Goal: Task Accomplishment & Management: Manage account settings

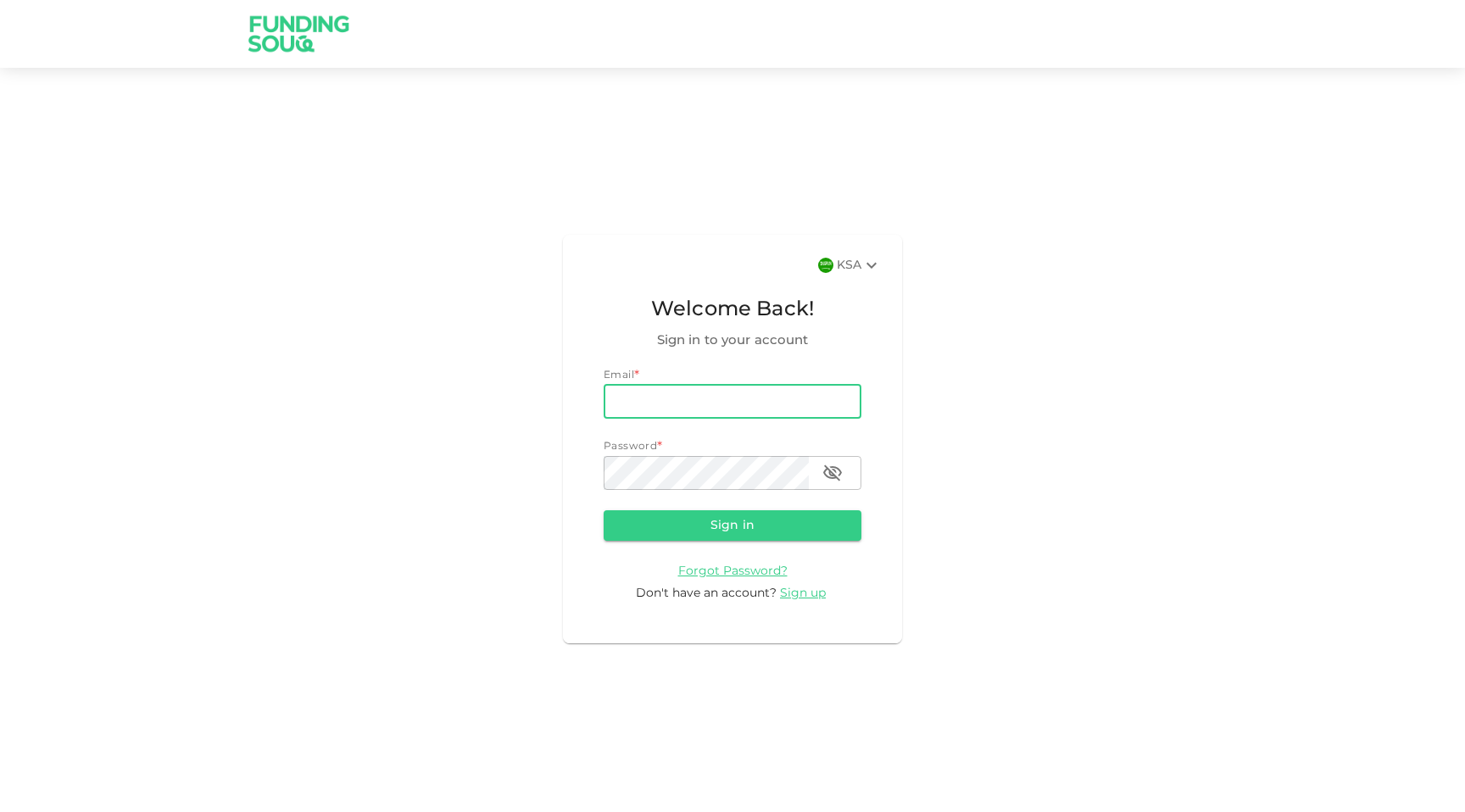
click at [659, 405] on input "email" at bounding box center [732, 402] width 258 height 34
click at [653, 397] on input "email" at bounding box center [732, 402] width 258 height 34
click at [433, 672] on div "KSA Welcome Back! Sign in to your account Email * email email Password * passwo…" at bounding box center [732, 439] width 1465 height 701
click at [708, 399] on input "email" at bounding box center [732, 402] width 258 height 34
paste input "a.alsaqqa@foodics.com"
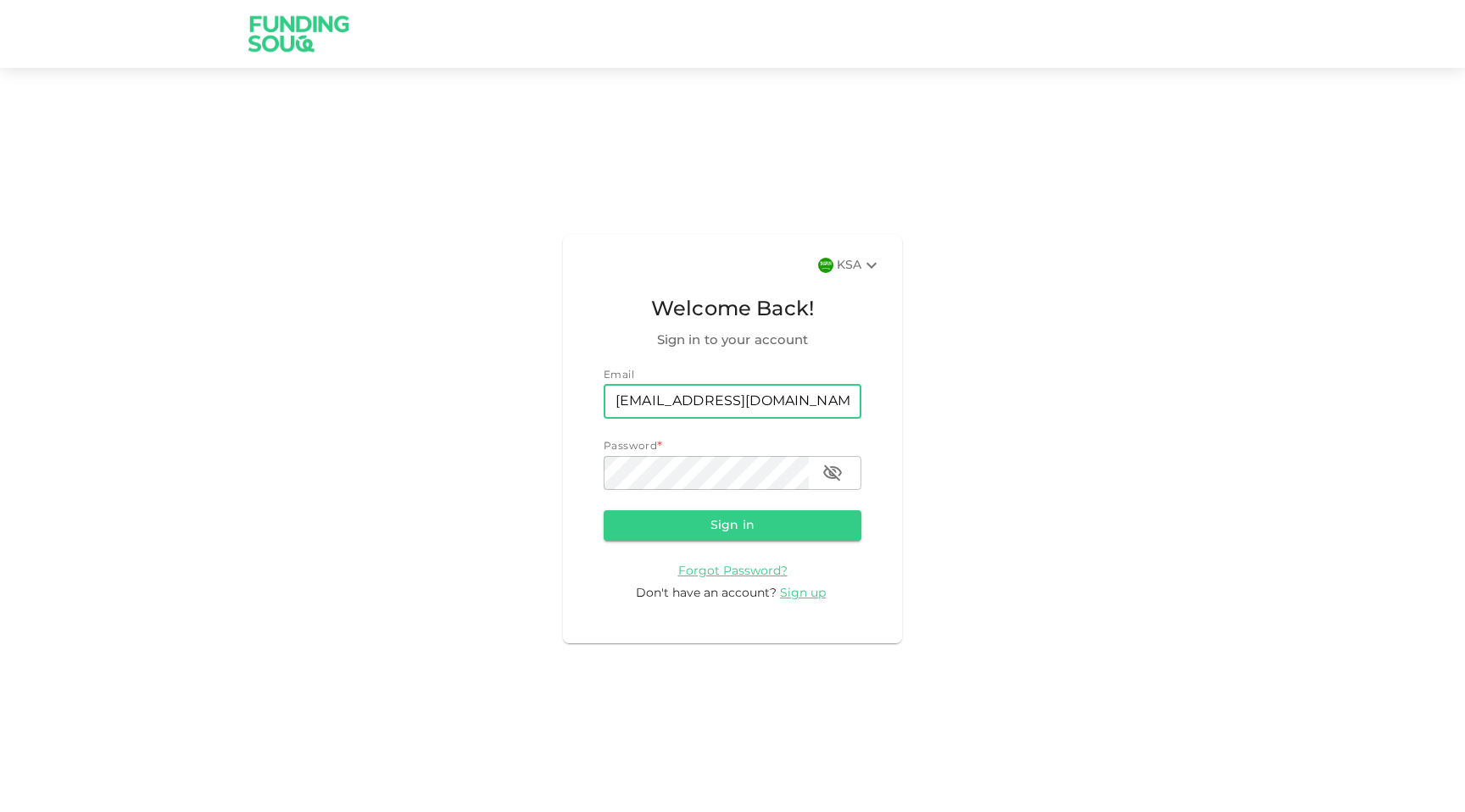
type input "a.alsaqqa@foodics.com"
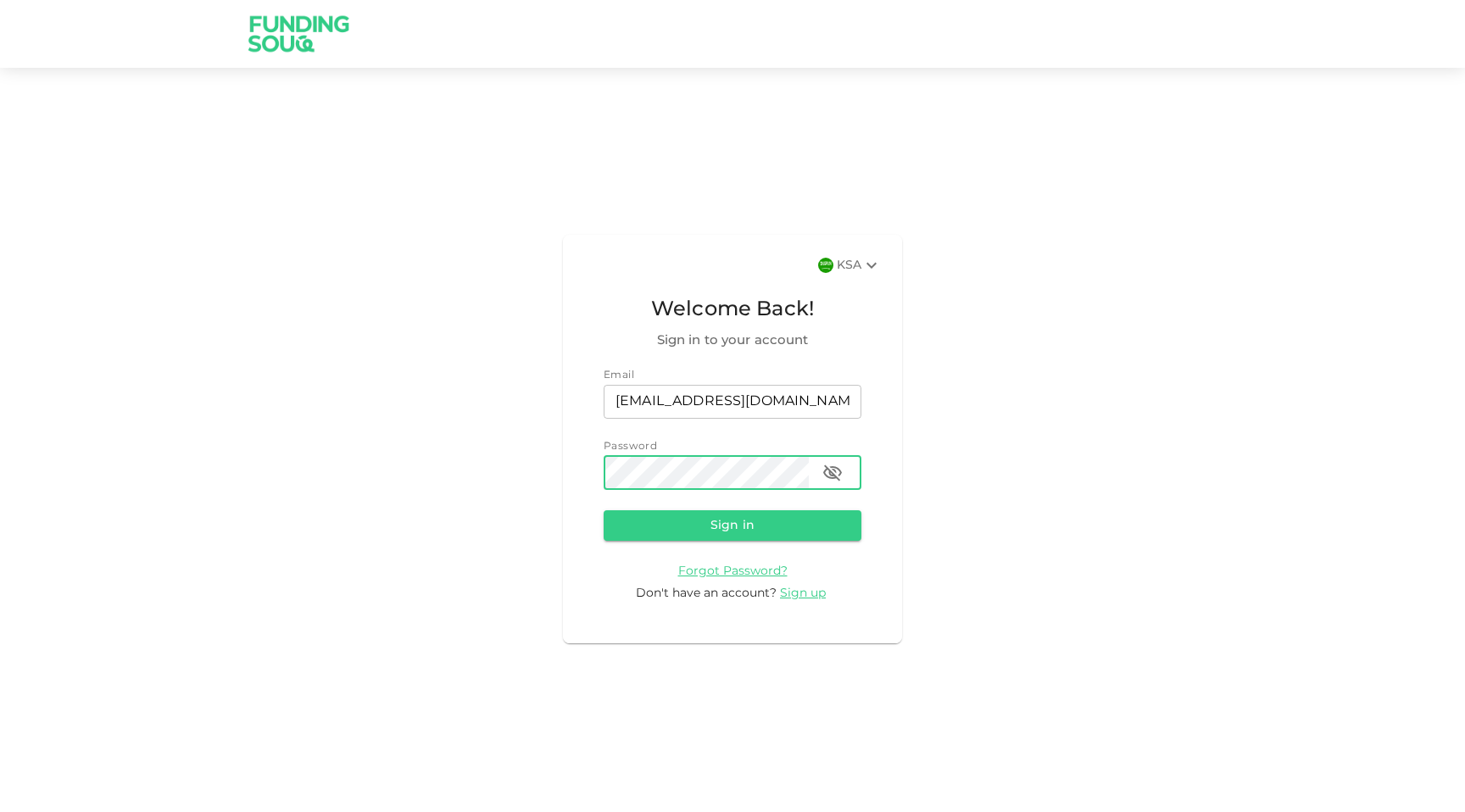
click at [837, 476] on icon "button" at bounding box center [832, 472] width 19 height 16
click at [778, 531] on button "Sign in" at bounding box center [732, 525] width 258 height 31
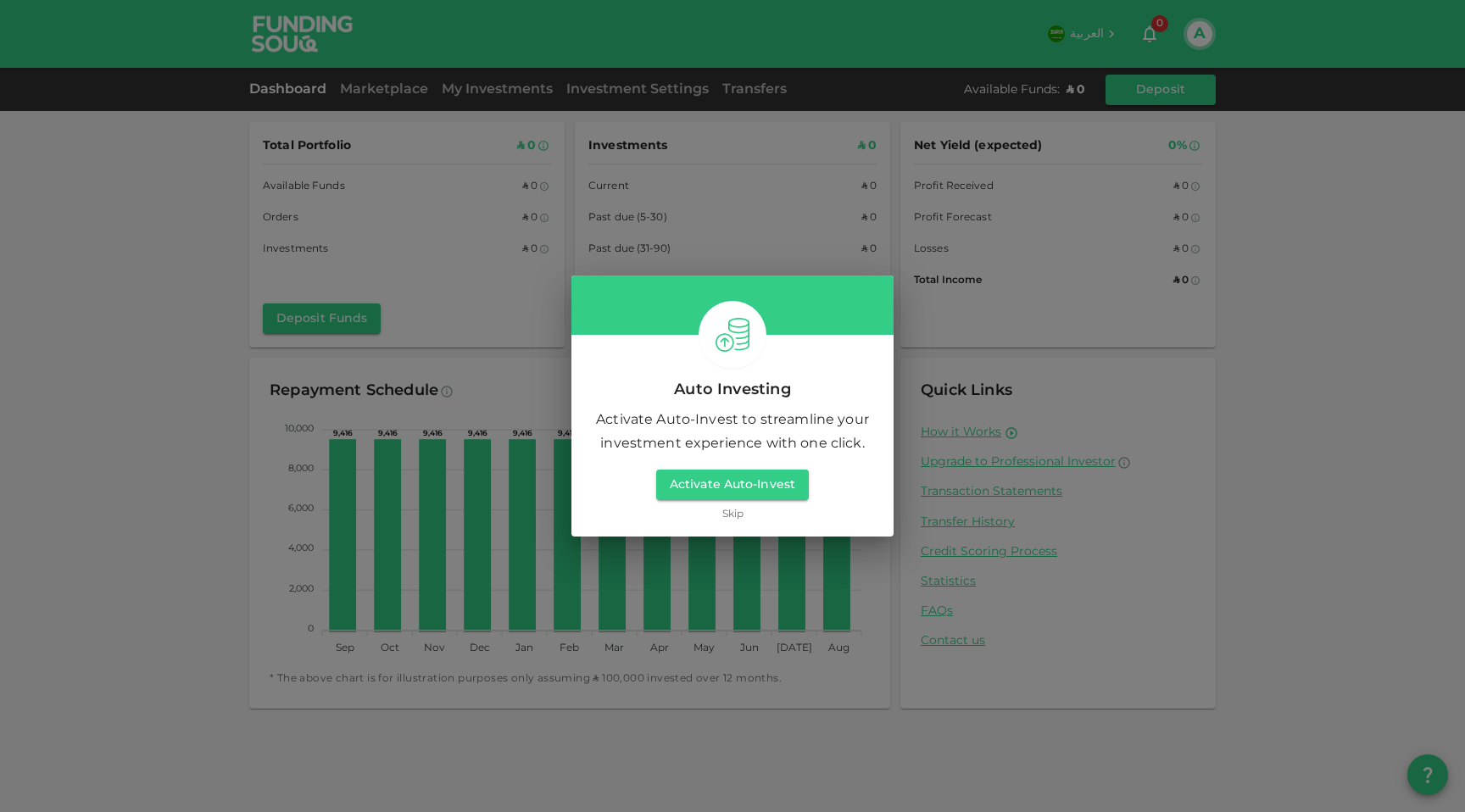
click at [729, 517] on link "Skip" at bounding box center [732, 515] width 21 height 16
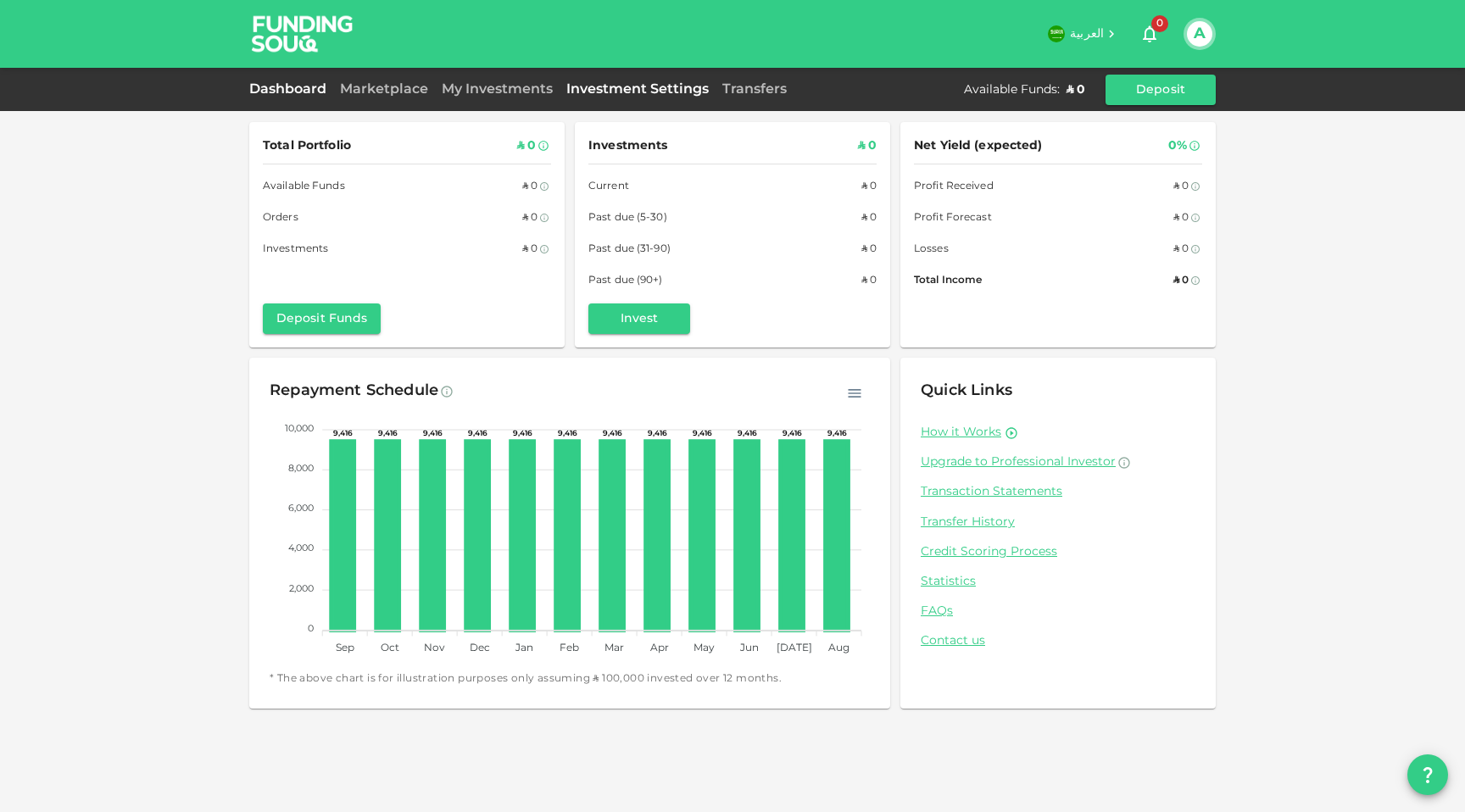
click at [661, 89] on link "Investment Settings" at bounding box center [637, 89] width 156 height 13
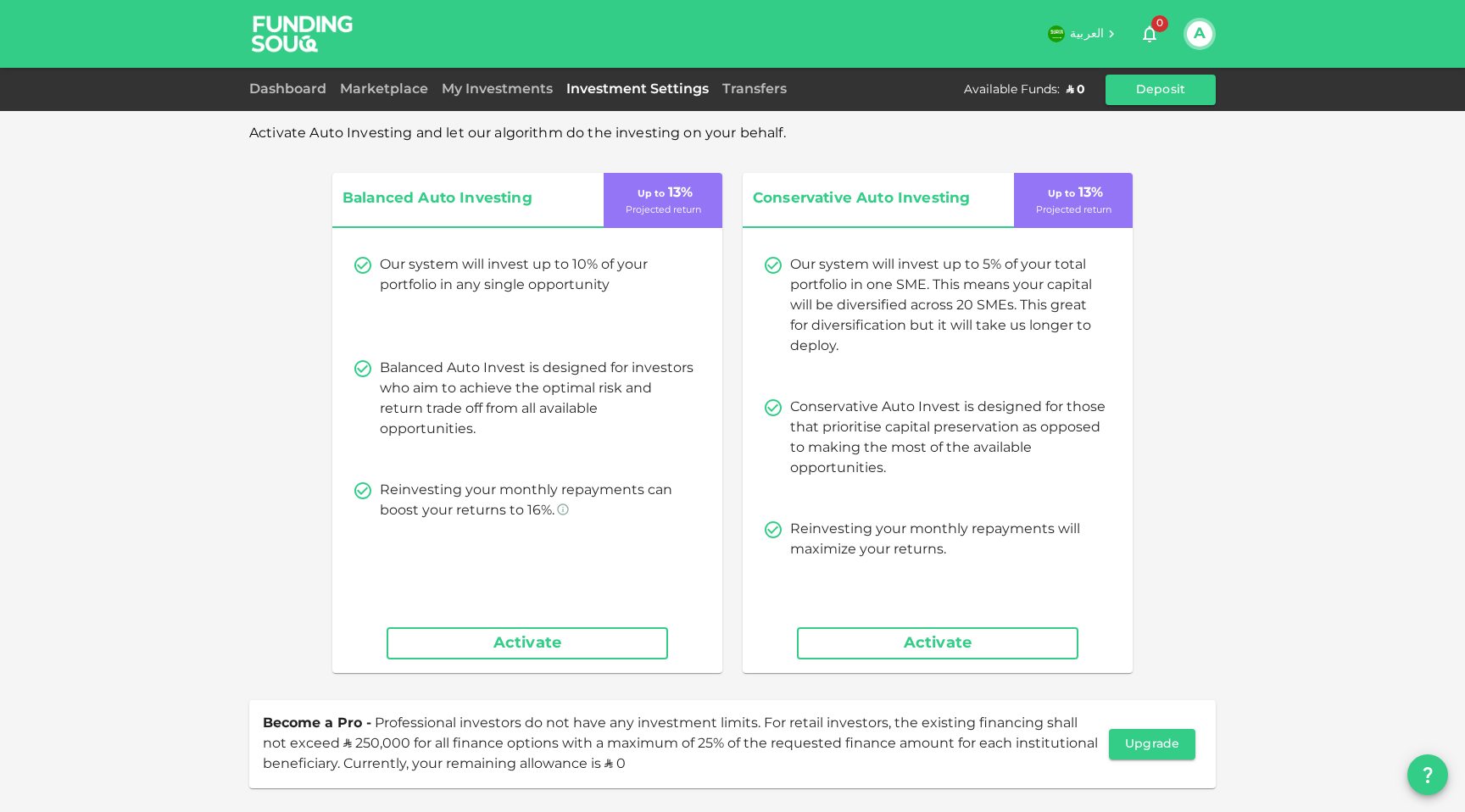
scroll to position [34, 0]
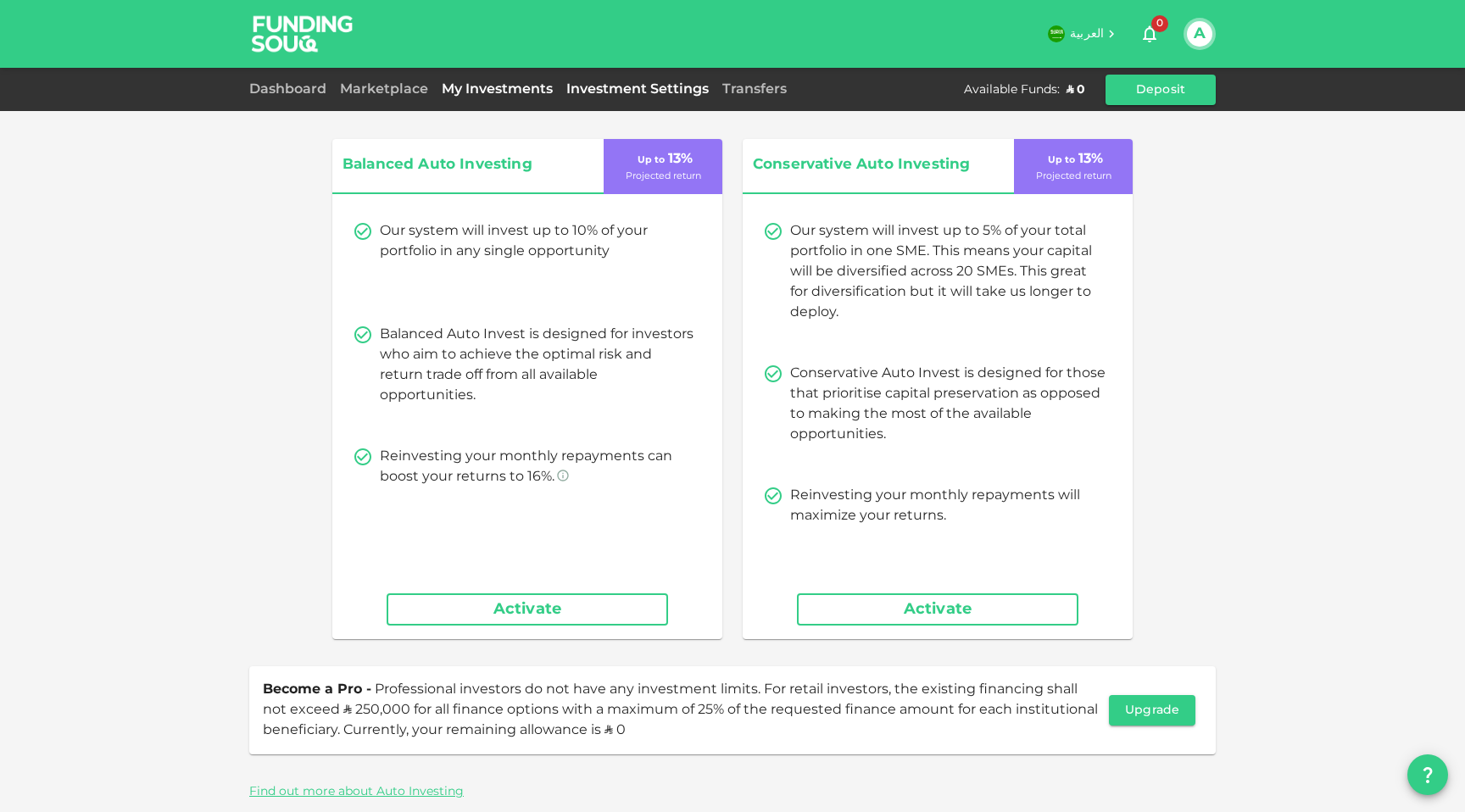
click at [523, 87] on link "My Investments" at bounding box center [497, 89] width 124 height 13
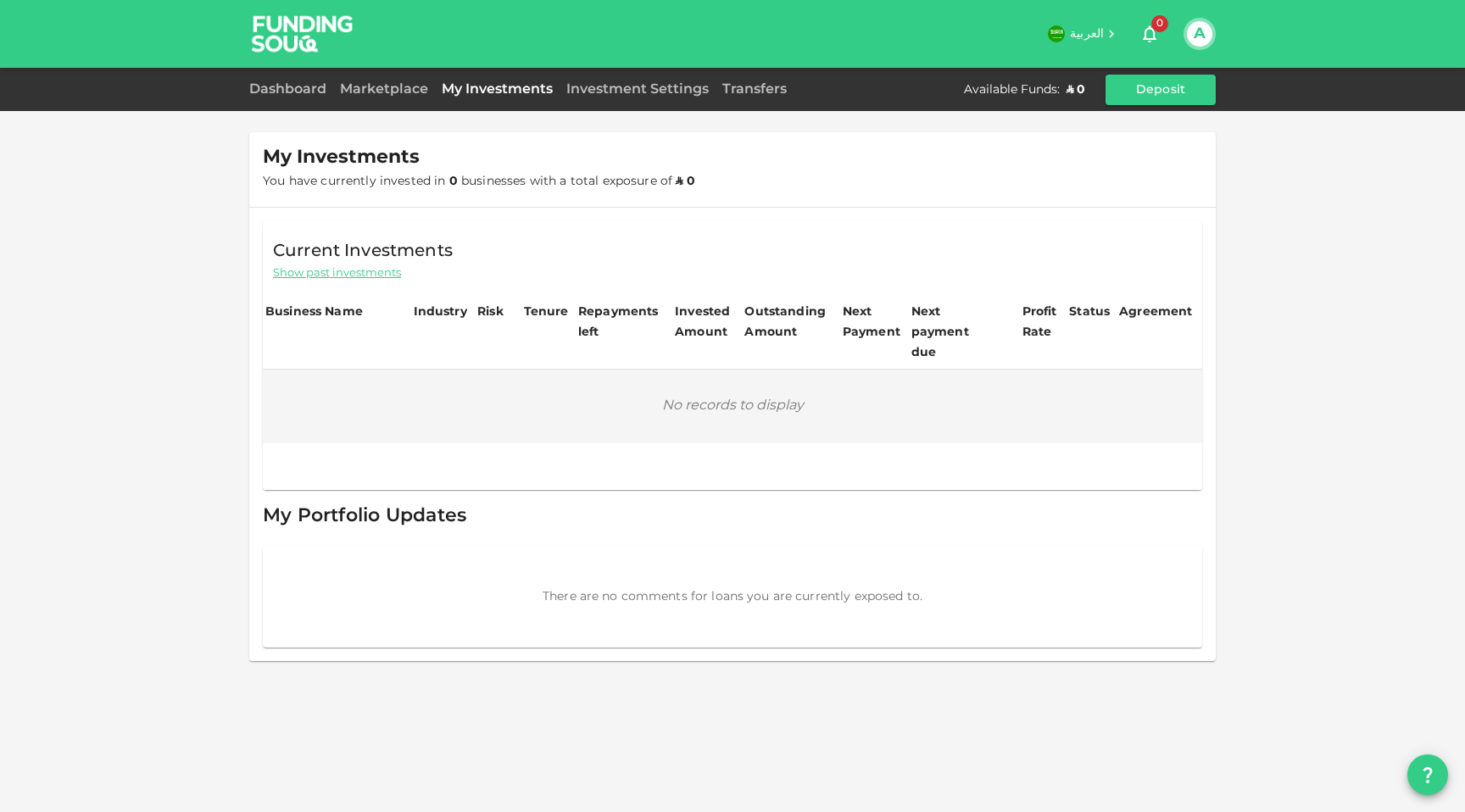
click at [397, 96] on div "Marketplace" at bounding box center [383, 90] width 102 height 21
click at [392, 90] on link "Marketplace" at bounding box center [383, 89] width 102 height 13
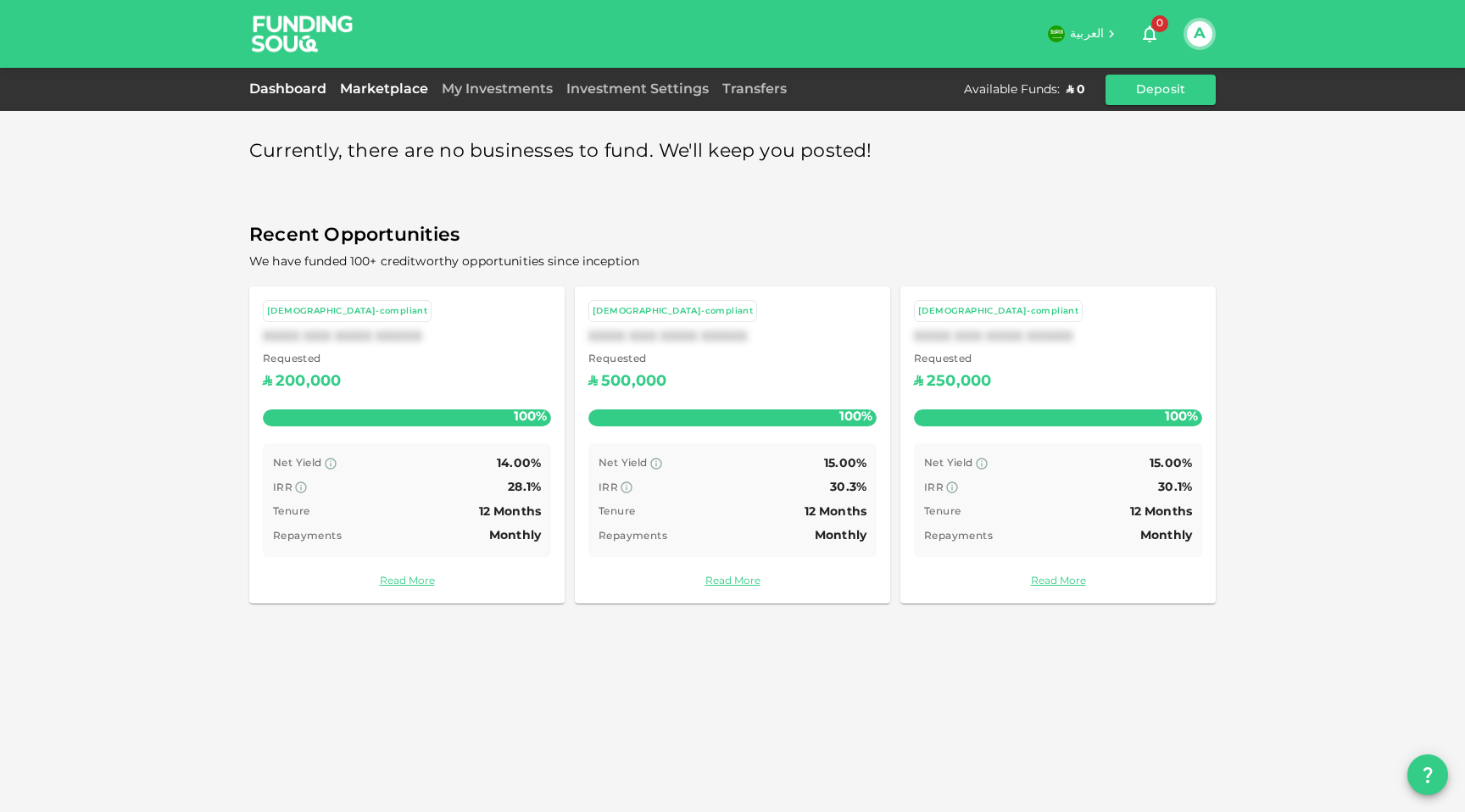
click at [315, 83] on link "Dashboard" at bounding box center [290, 89] width 84 height 13
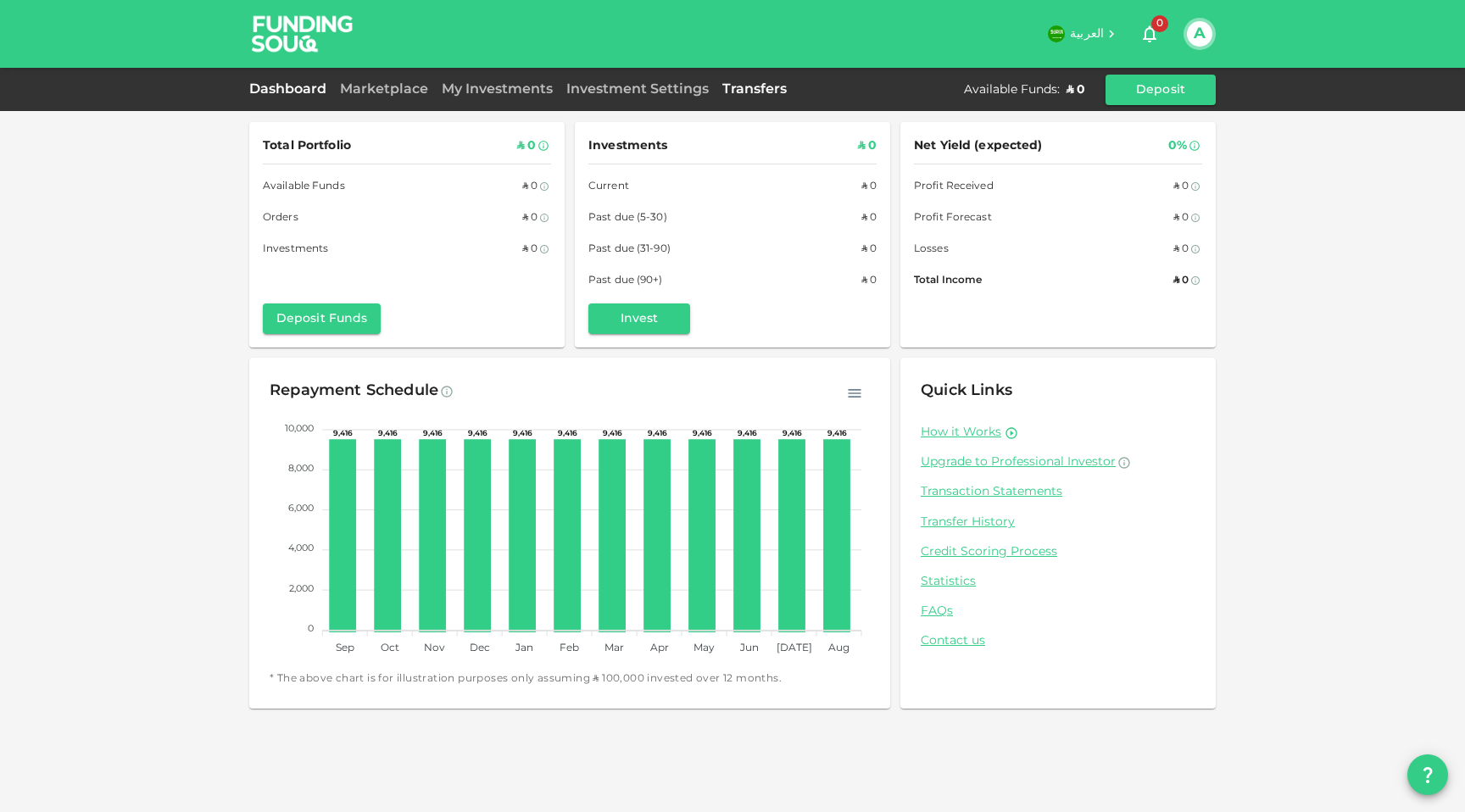
click at [780, 86] on link "Transfers" at bounding box center [754, 89] width 78 height 13
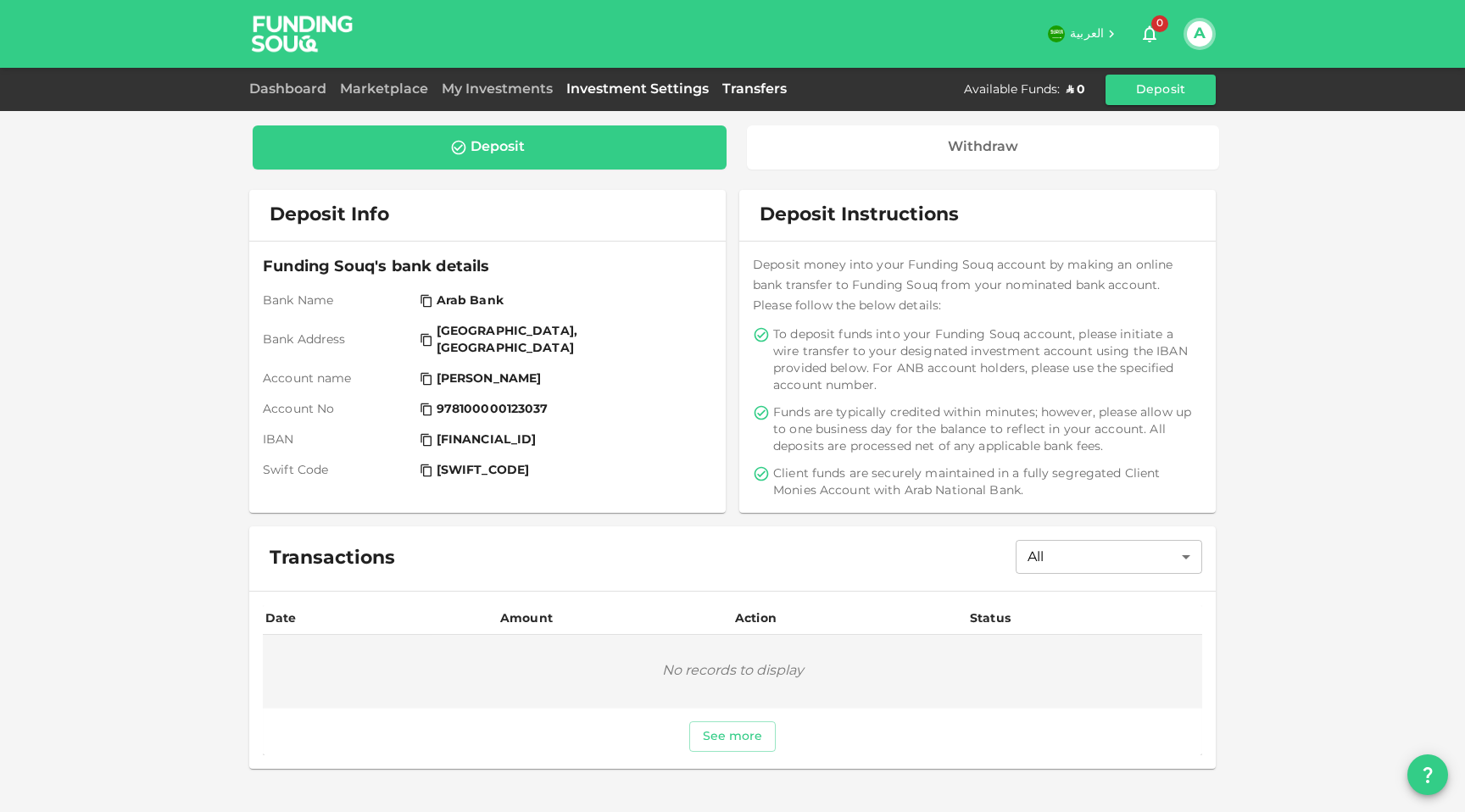
click at [675, 87] on link "Investment Settings" at bounding box center [637, 89] width 156 height 13
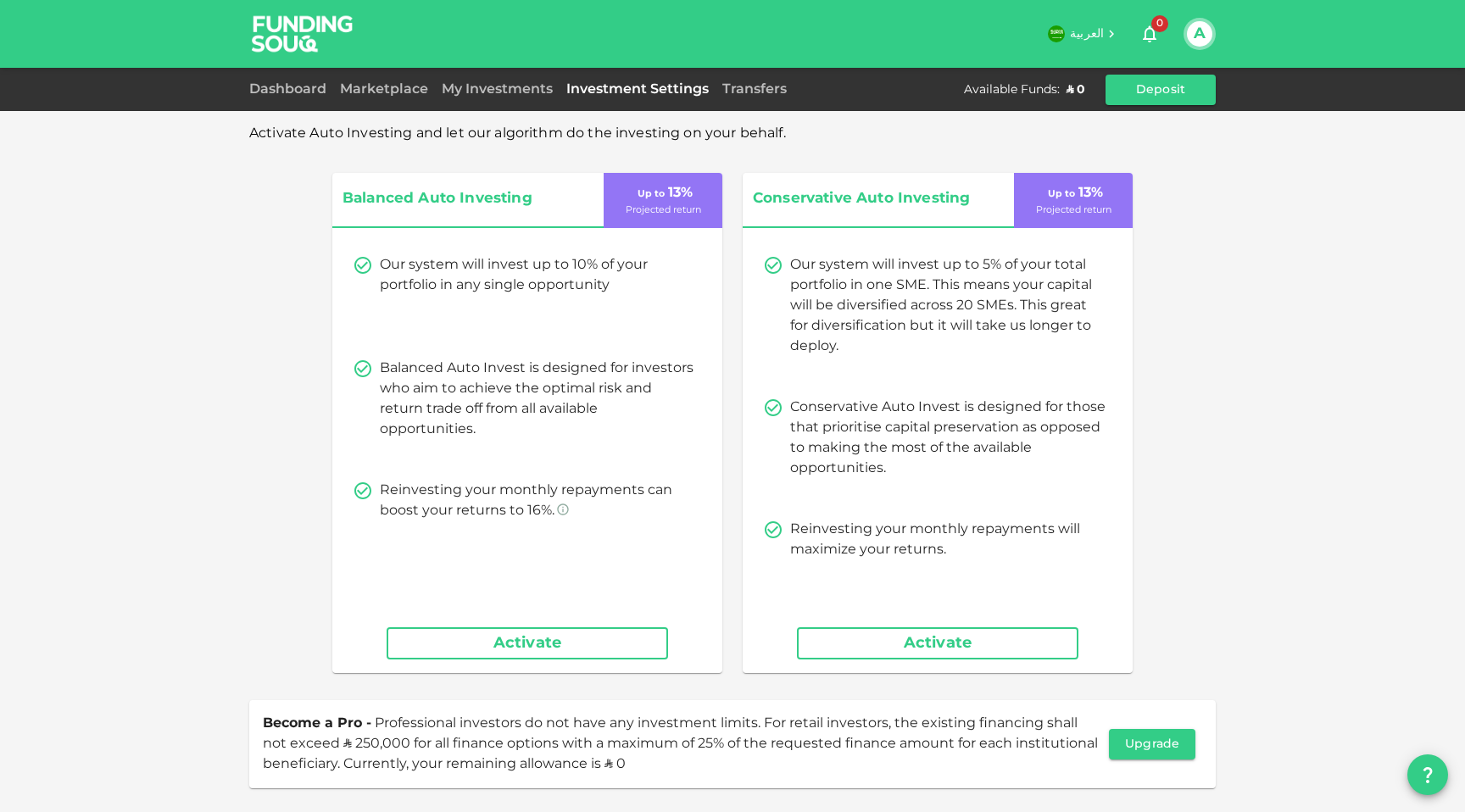
scroll to position [34, 0]
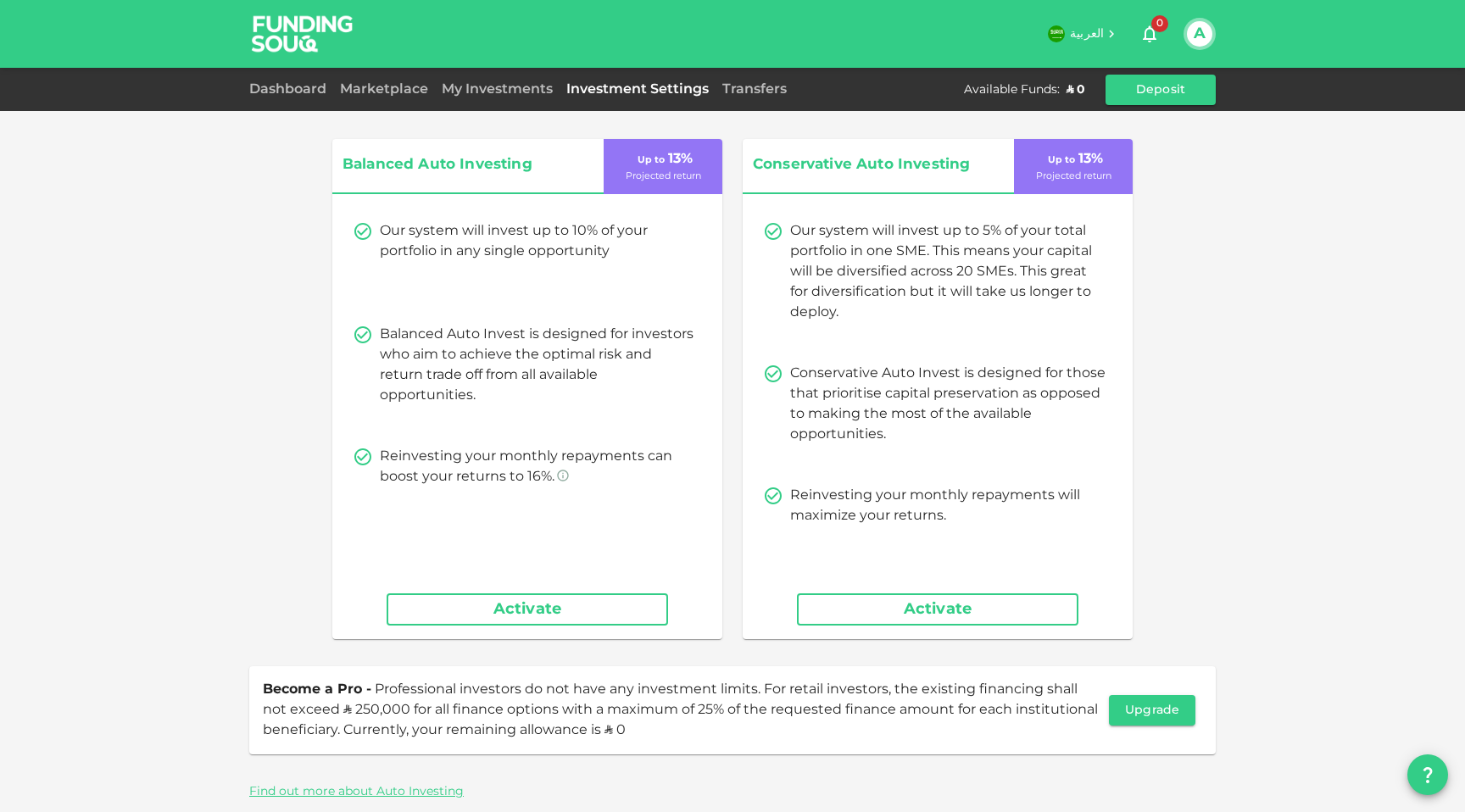
click at [325, 80] on div "Dashboard" at bounding box center [290, 90] width 84 height 21
click at [325, 84] on link "Dashboard" at bounding box center [290, 89] width 84 height 13
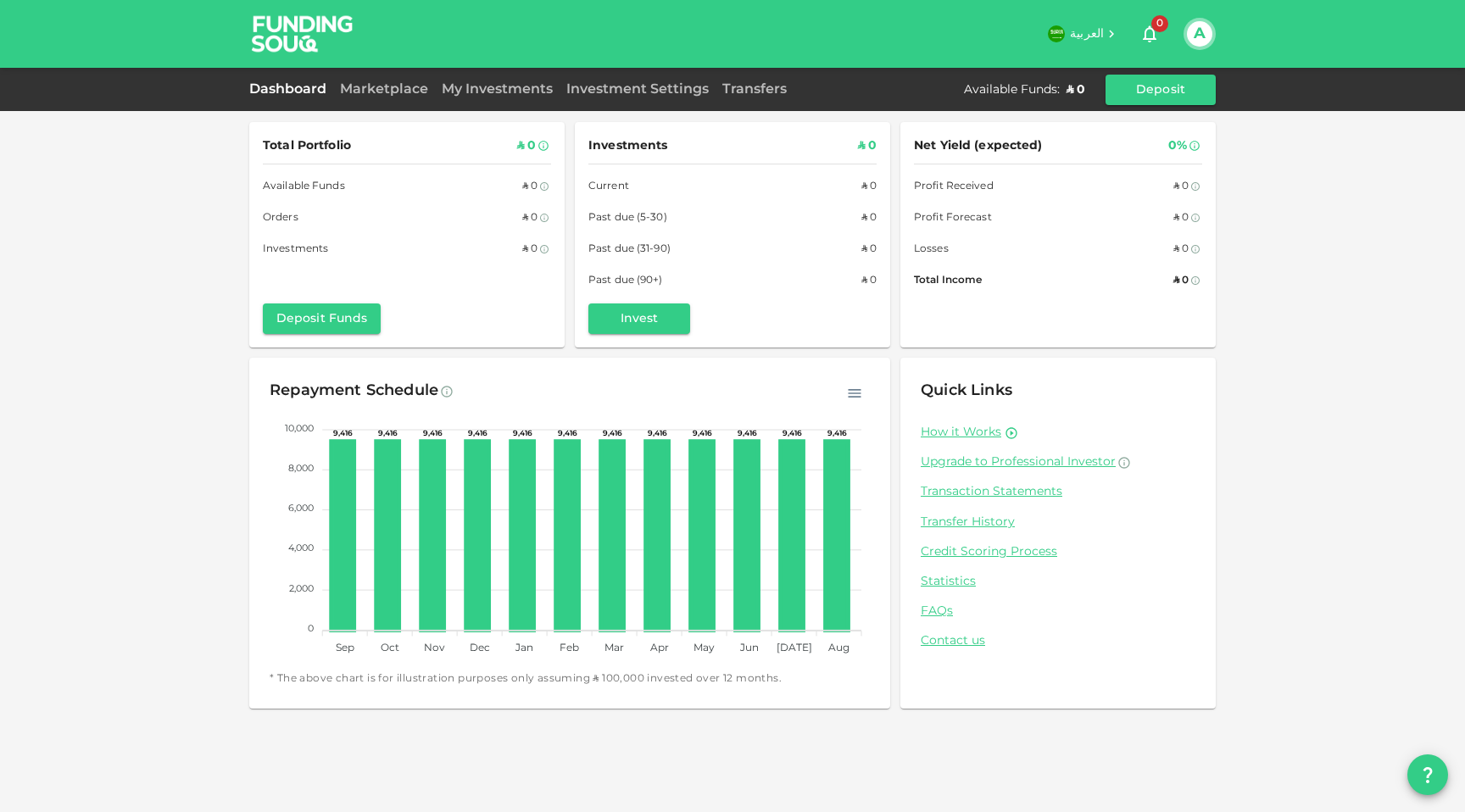
click at [366, 81] on div "Marketplace" at bounding box center [383, 90] width 102 height 21
click at [366, 83] on link "Marketplace" at bounding box center [383, 89] width 102 height 13
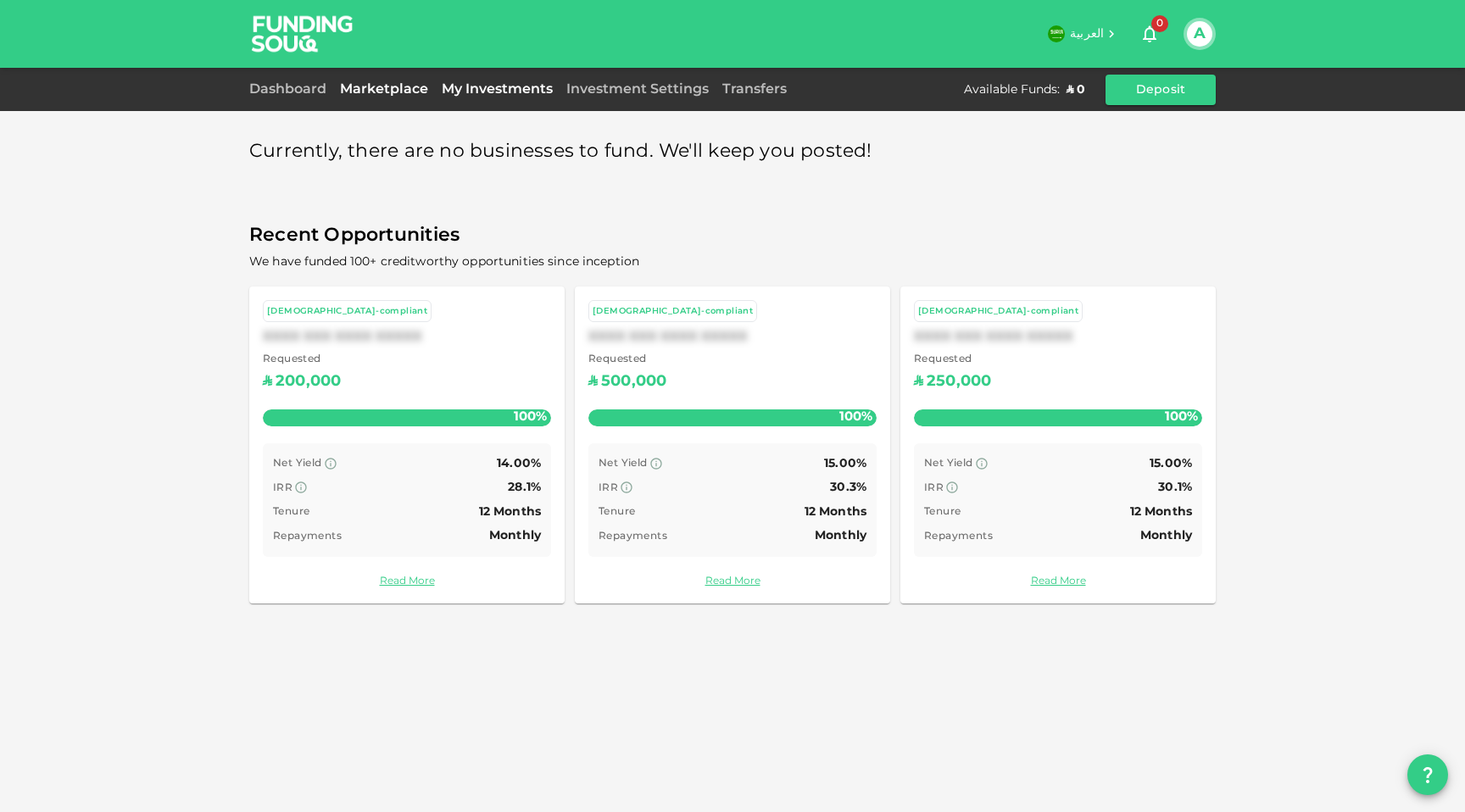
click at [495, 86] on link "My Investments" at bounding box center [497, 89] width 124 height 13
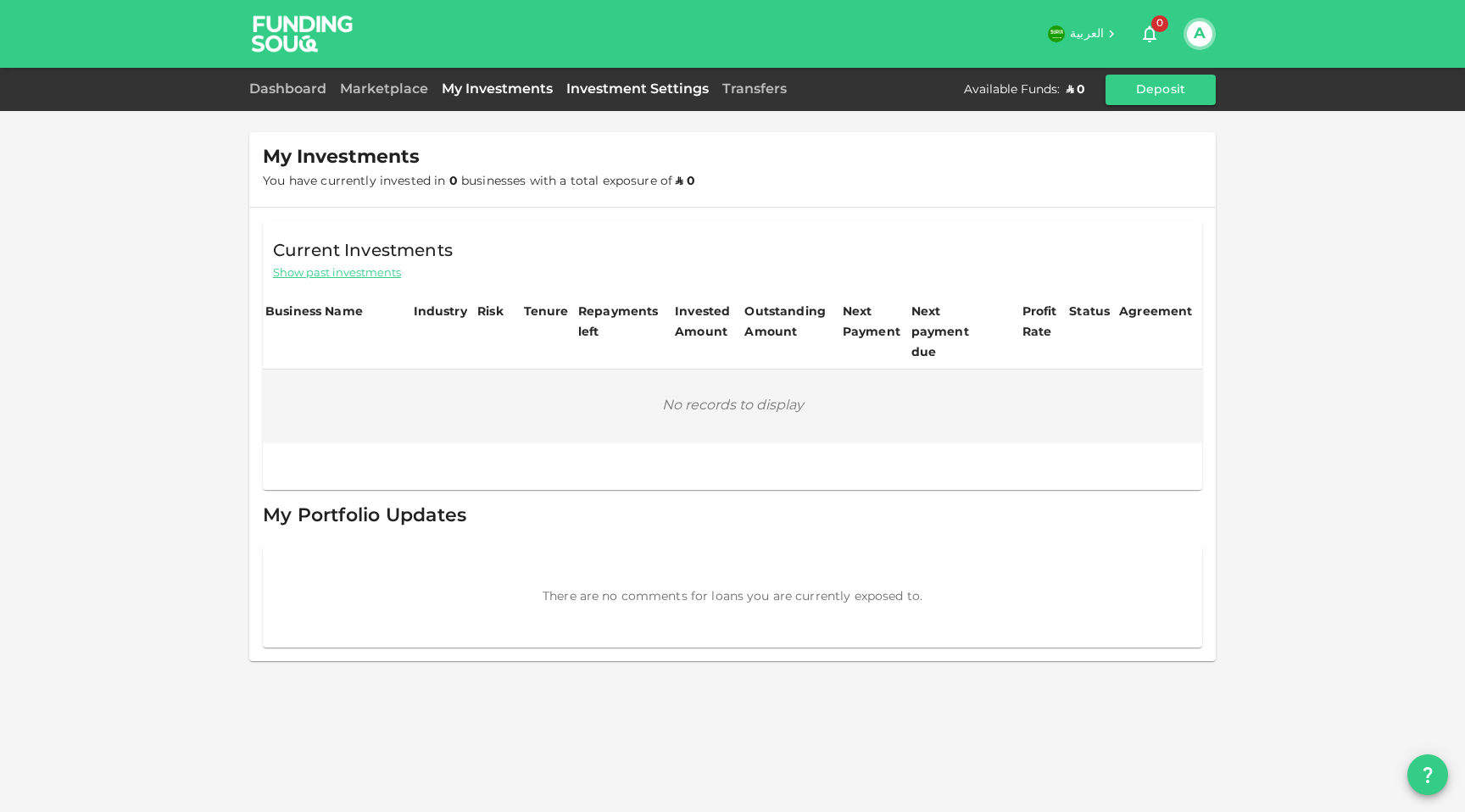
click at [588, 86] on link "Investment Settings" at bounding box center [637, 89] width 156 height 13
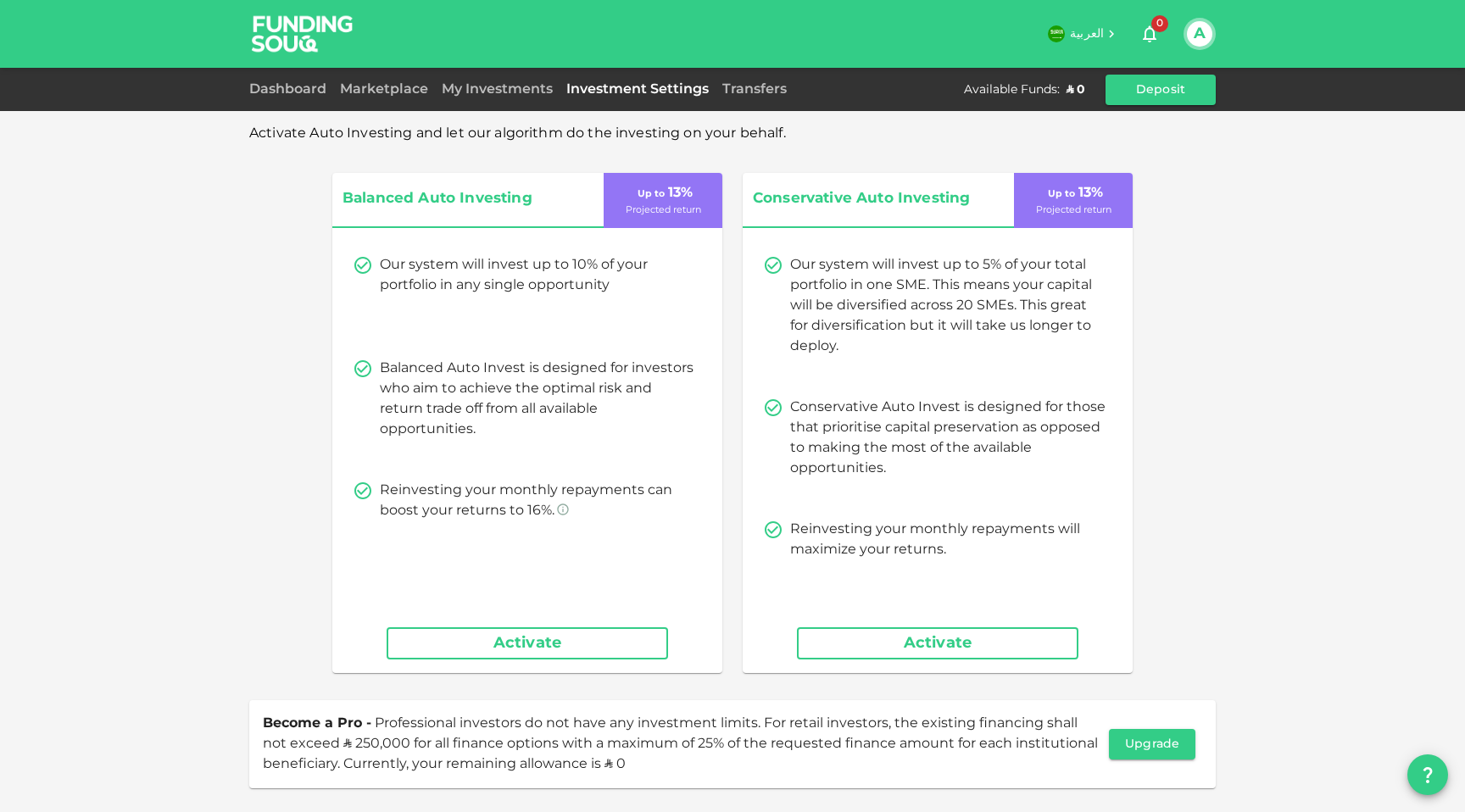
click at [769, 80] on div "Transfers" at bounding box center [754, 90] width 78 height 21
click at [769, 95] on link "Transfers" at bounding box center [754, 89] width 78 height 13
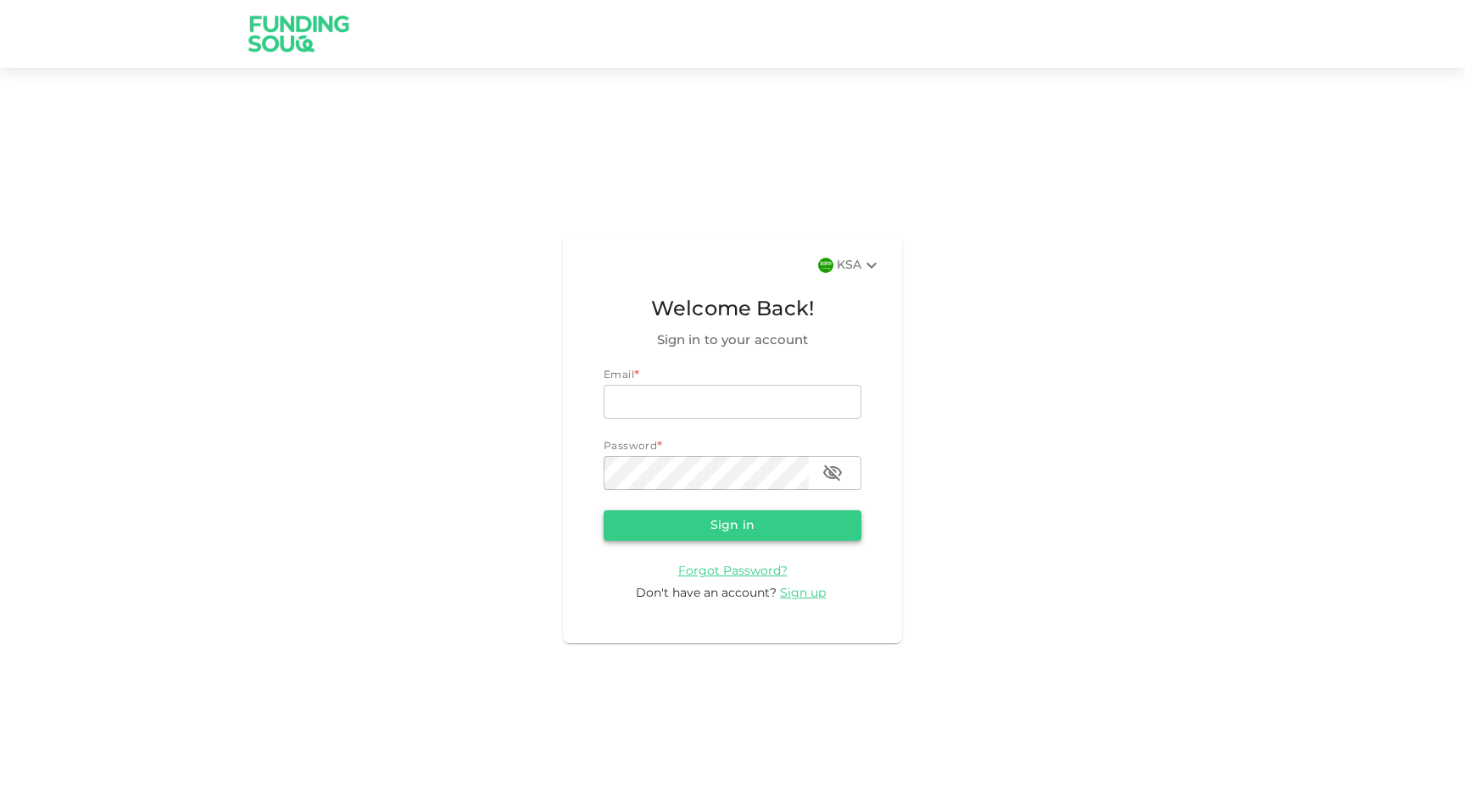
type input "a.alsaqqa@foodics.com"
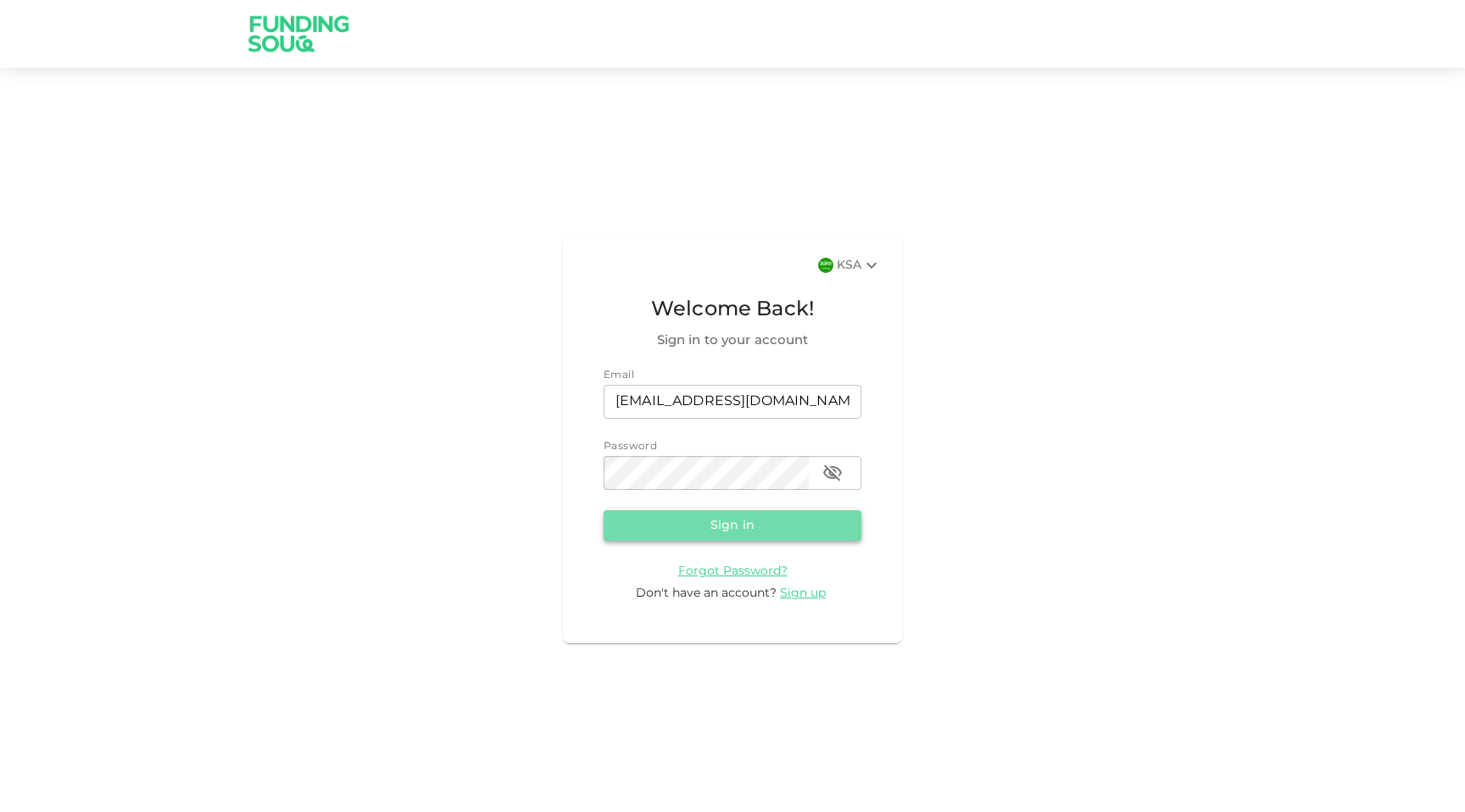
click at [782, 525] on button "Sign in" at bounding box center [732, 525] width 258 height 31
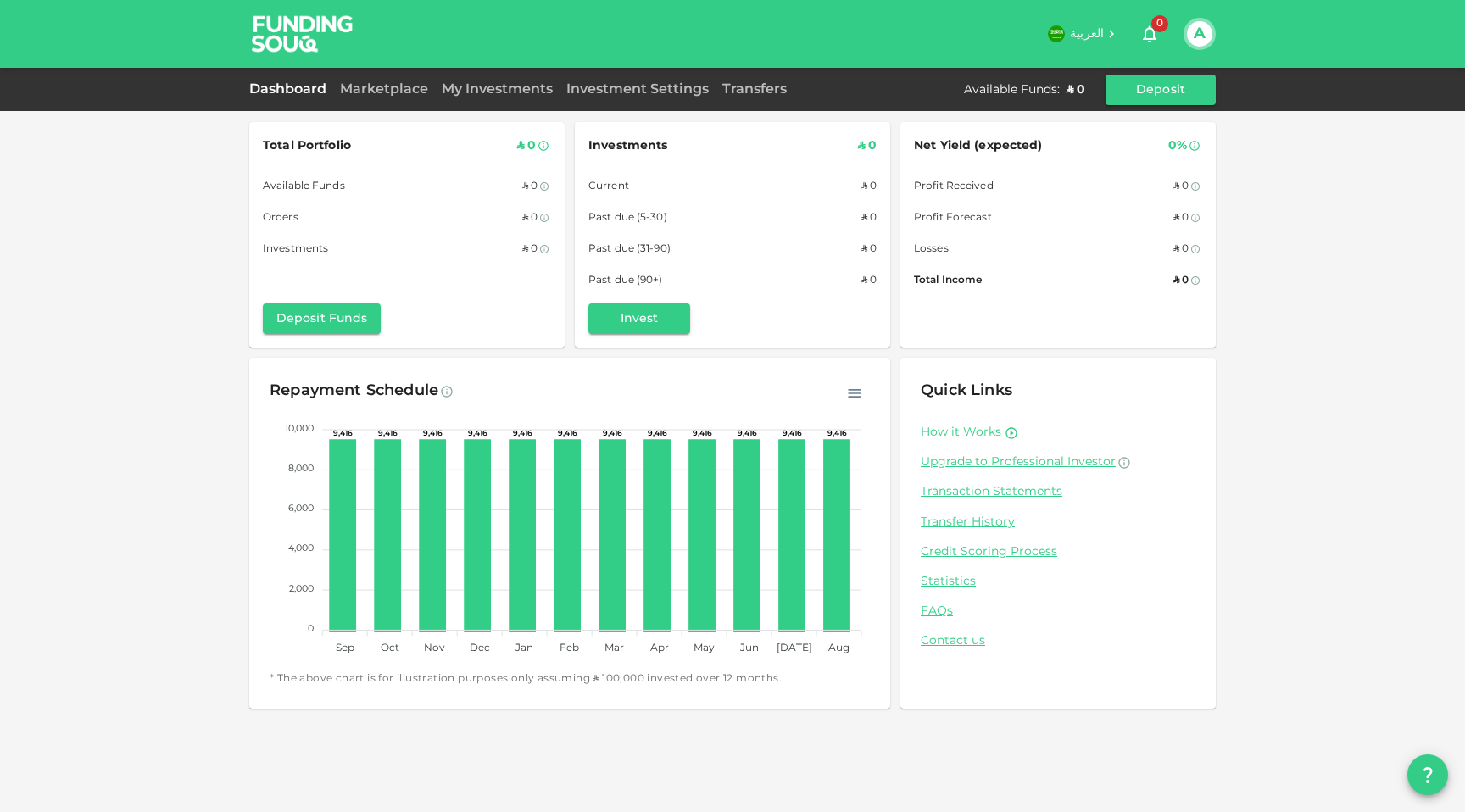
click at [1190, 30] on button "A" at bounding box center [1199, 34] width 26 height 26
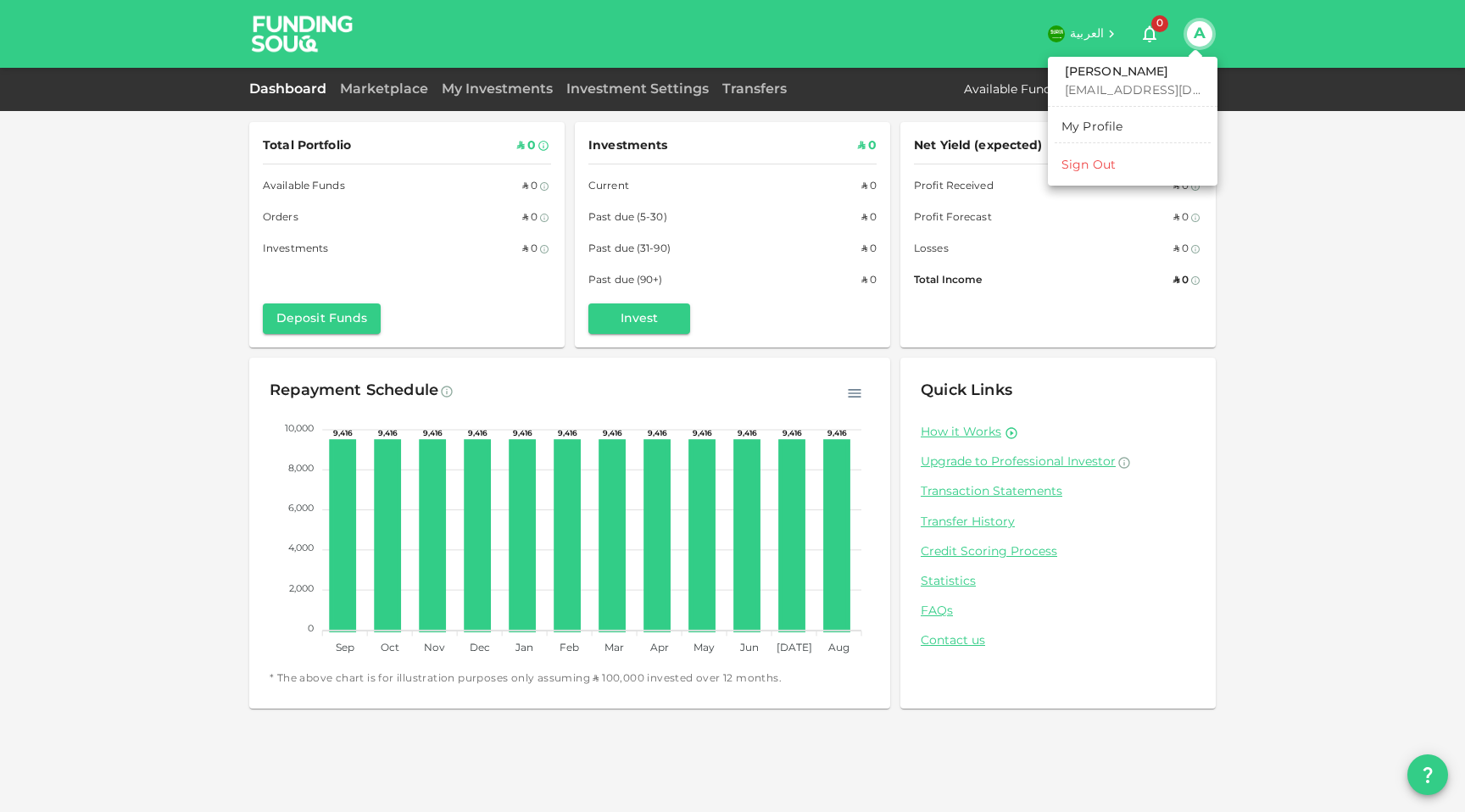
click at [1099, 122] on div "My Profile" at bounding box center [1092, 126] width 62 height 17
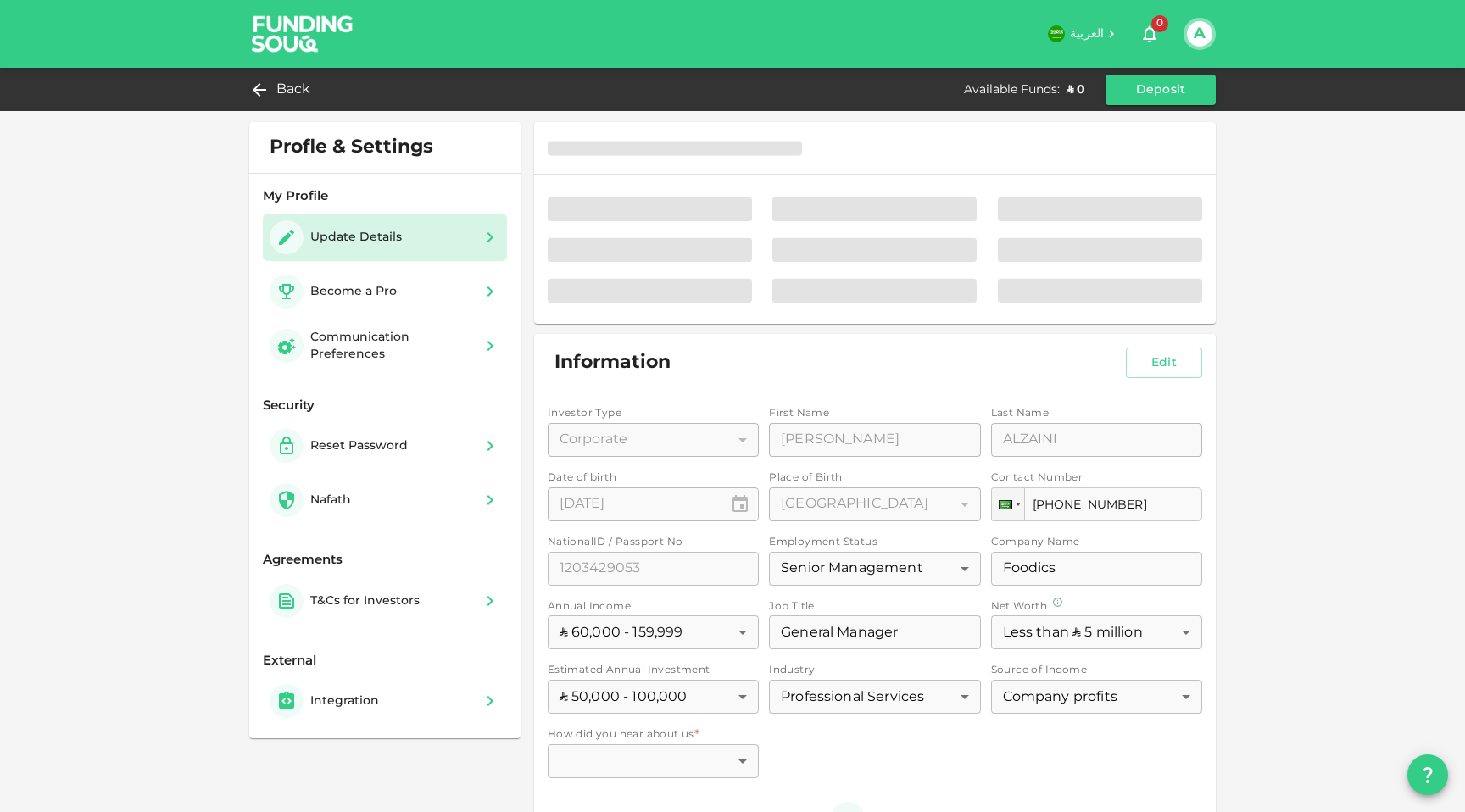
type input "1010486502"
radio input "false"
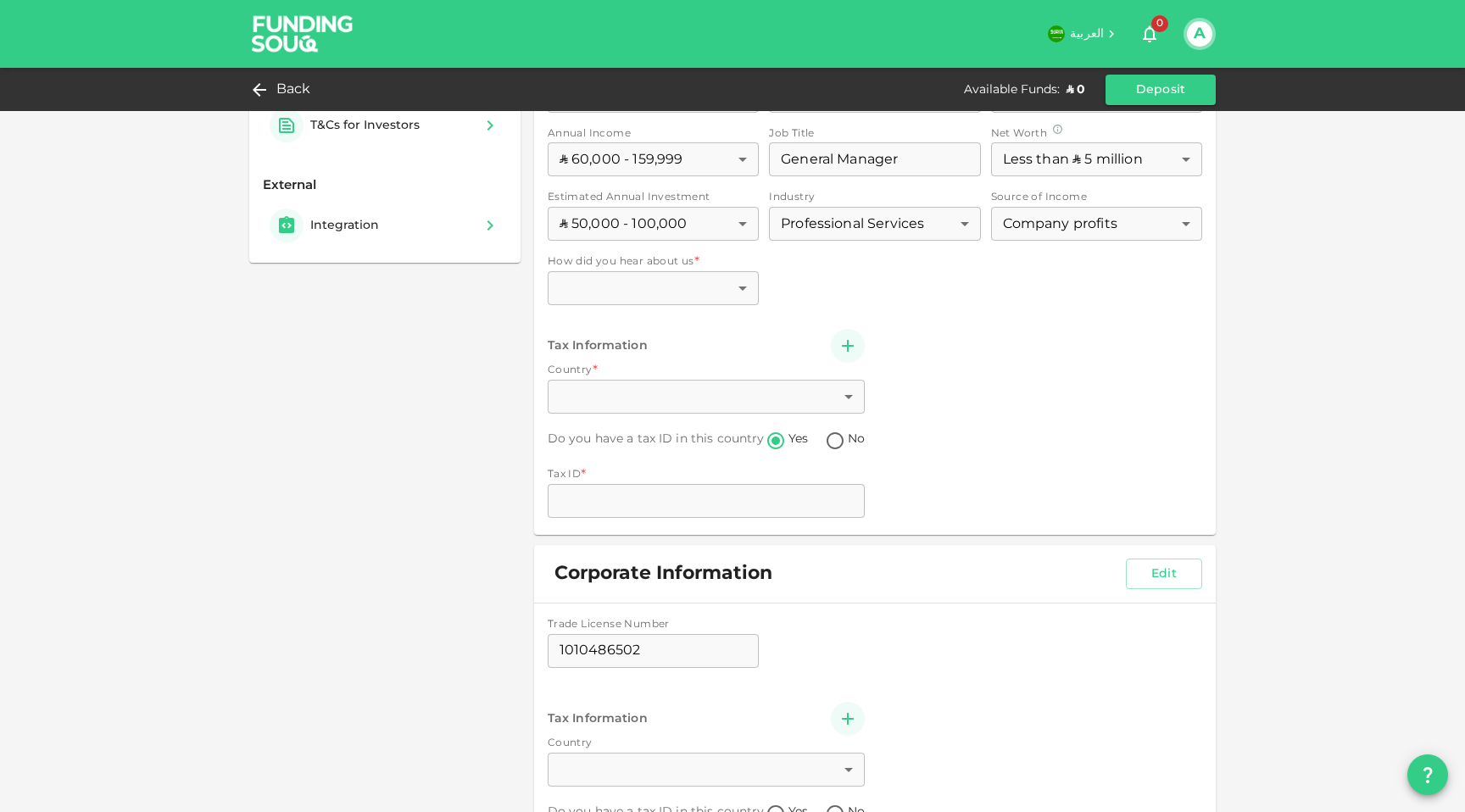
scroll to position [397, 0]
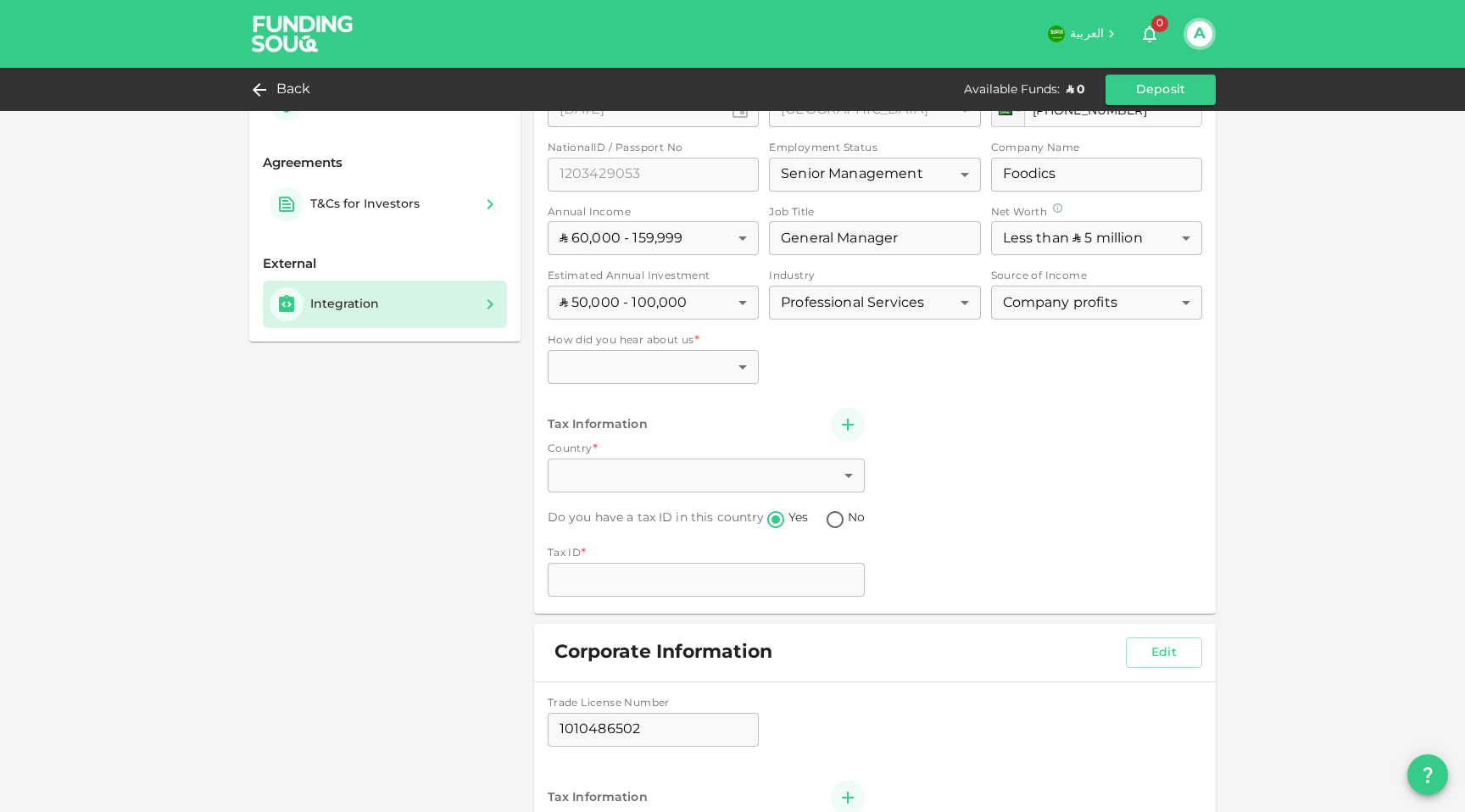
click at [386, 321] on div "Integration" at bounding box center [384, 304] width 244 height 47
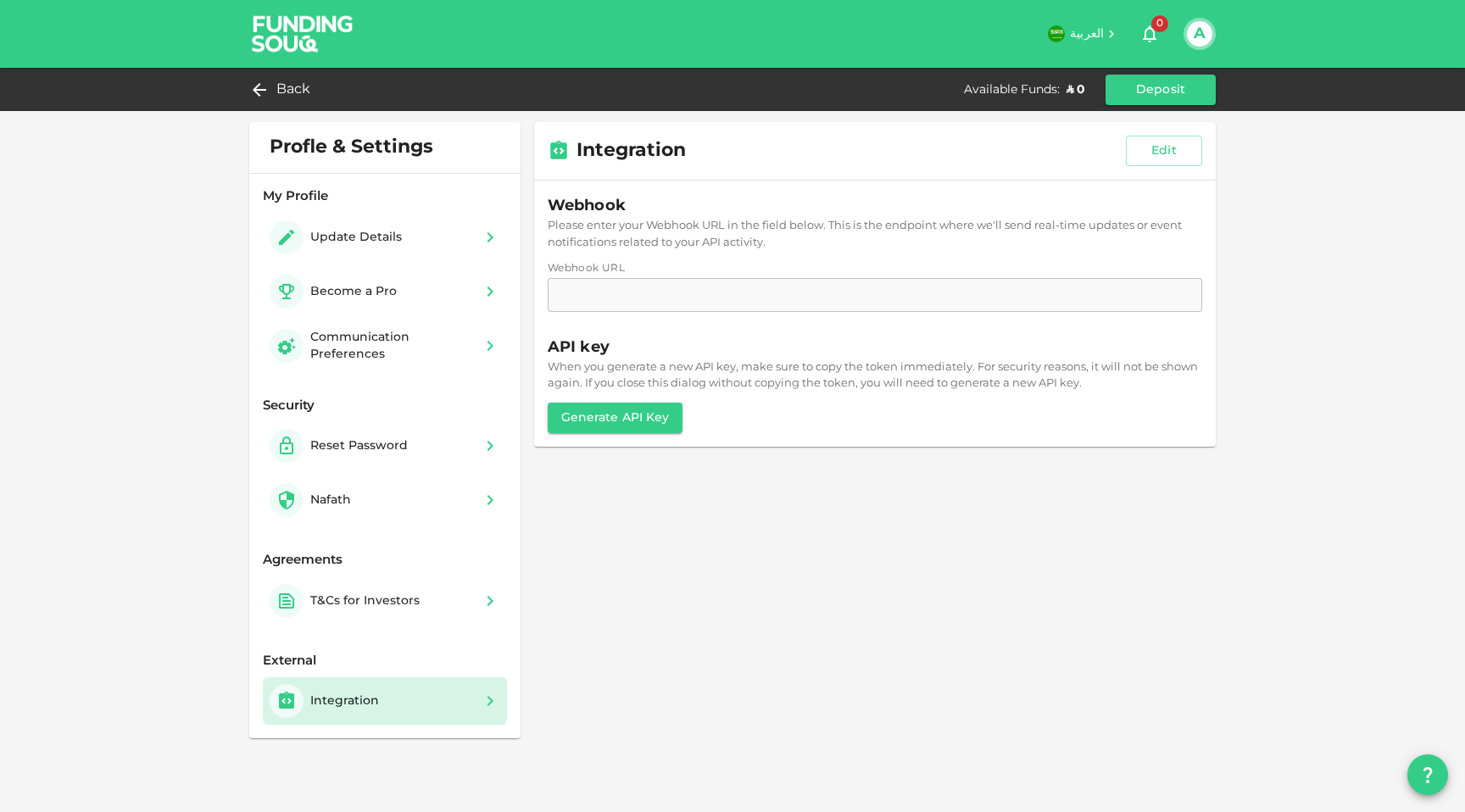
click at [629, 301] on div "Webhook Please enter your Webhook URL in the field below. This is the endpoint …" at bounding box center [874, 254] width 654 height 122
click at [629, 291] on div "Webhook Please enter your Webhook URL in the field below. This is the endpoint …" at bounding box center [874, 254] width 654 height 122
click at [629, 420] on button "Generate API Key" at bounding box center [614, 418] width 135 height 31
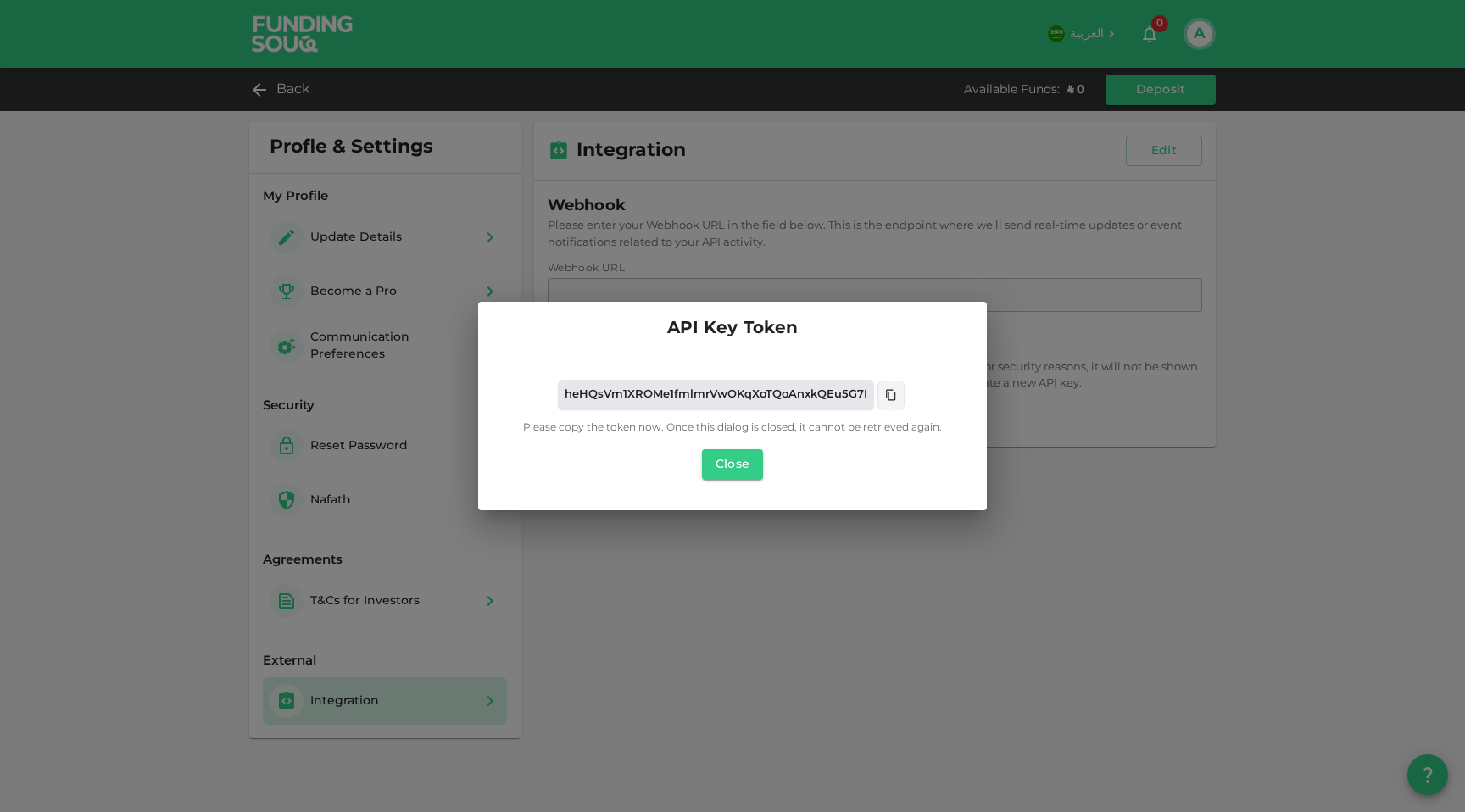
click at [893, 391] on icon at bounding box center [891, 395] width 12 height 12
click at [733, 466] on button "Close" at bounding box center [732, 464] width 61 height 31
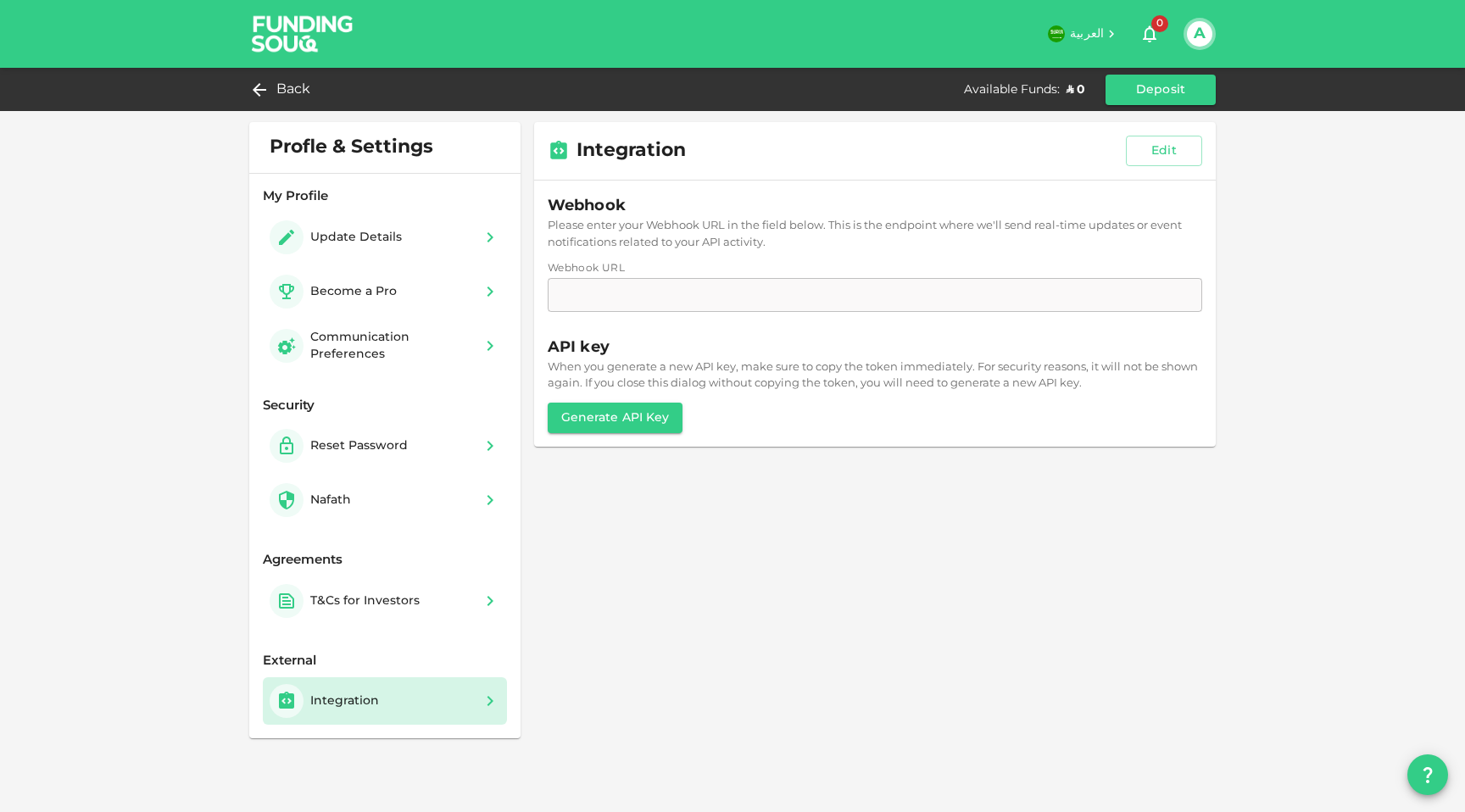
click at [673, 288] on div "Webhook Please enter your Webhook URL in the field below. This is the endpoint …" at bounding box center [874, 254] width 654 height 122
click at [637, 285] on div "Webhook Please enter your Webhook URL in the field below. This is the endpoint …" at bounding box center [874, 254] width 654 height 122
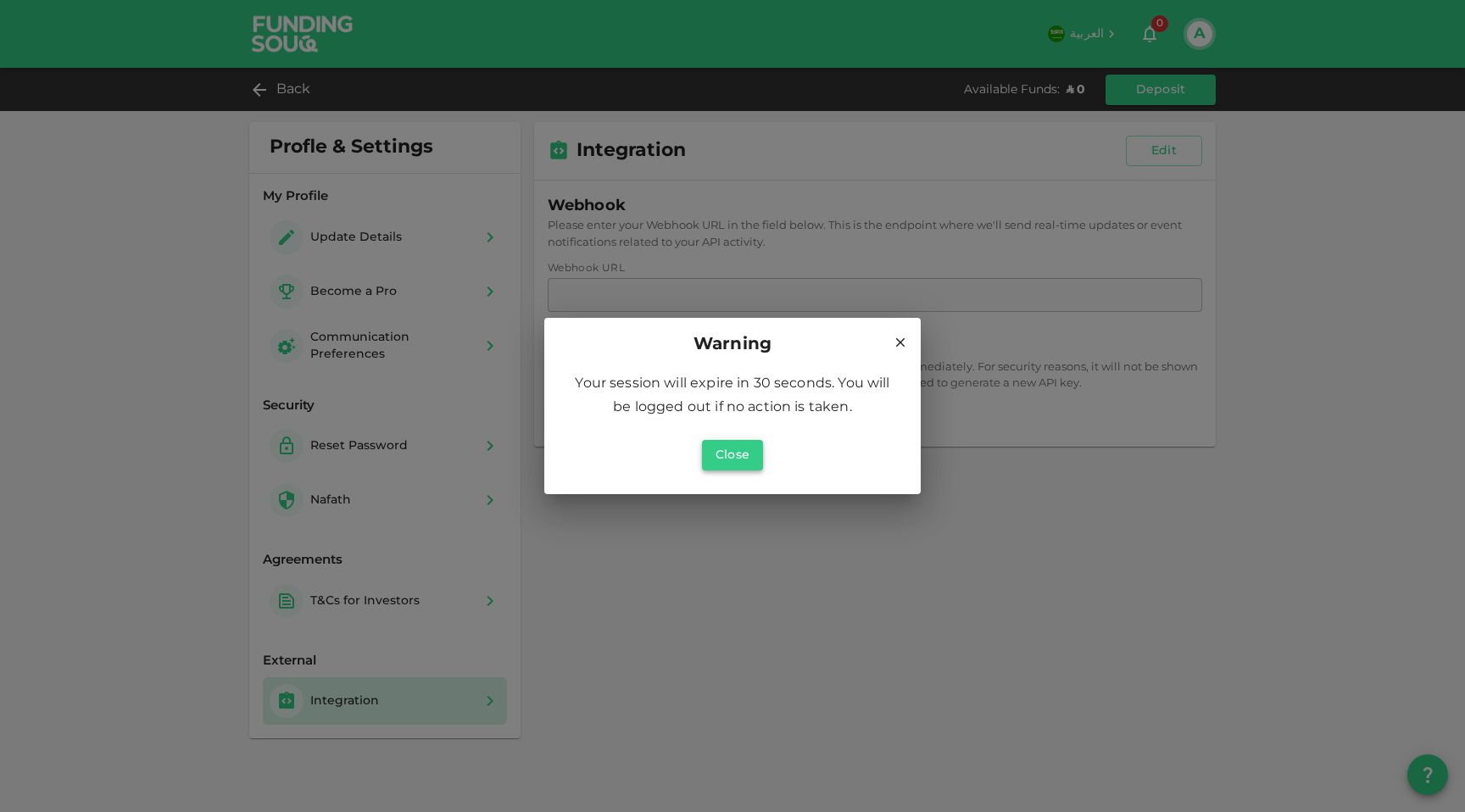
click at [734, 457] on button "Close" at bounding box center [732, 454] width 61 height 31
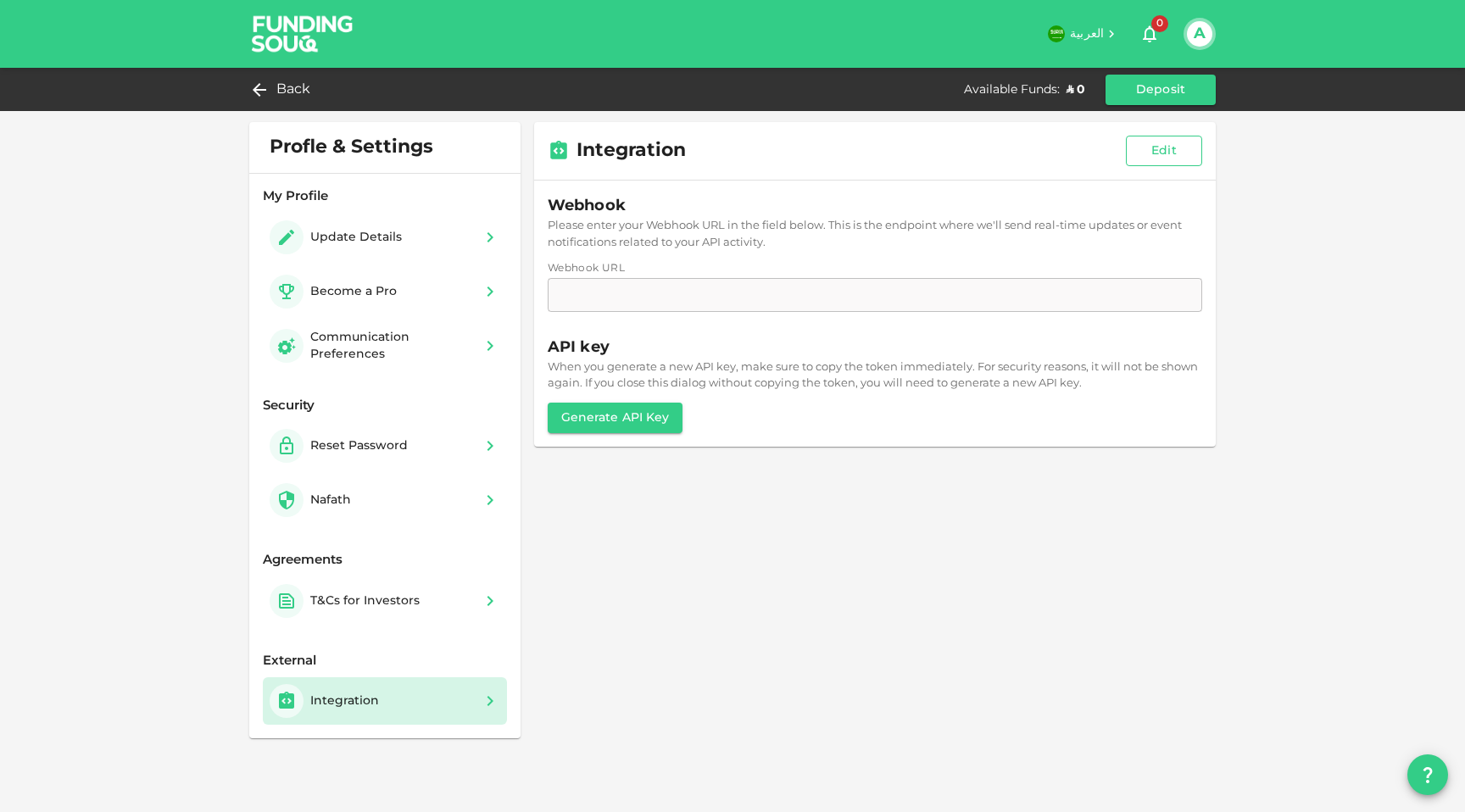
click at [1161, 155] on button "Edit" at bounding box center [1163, 150] width 76 height 31
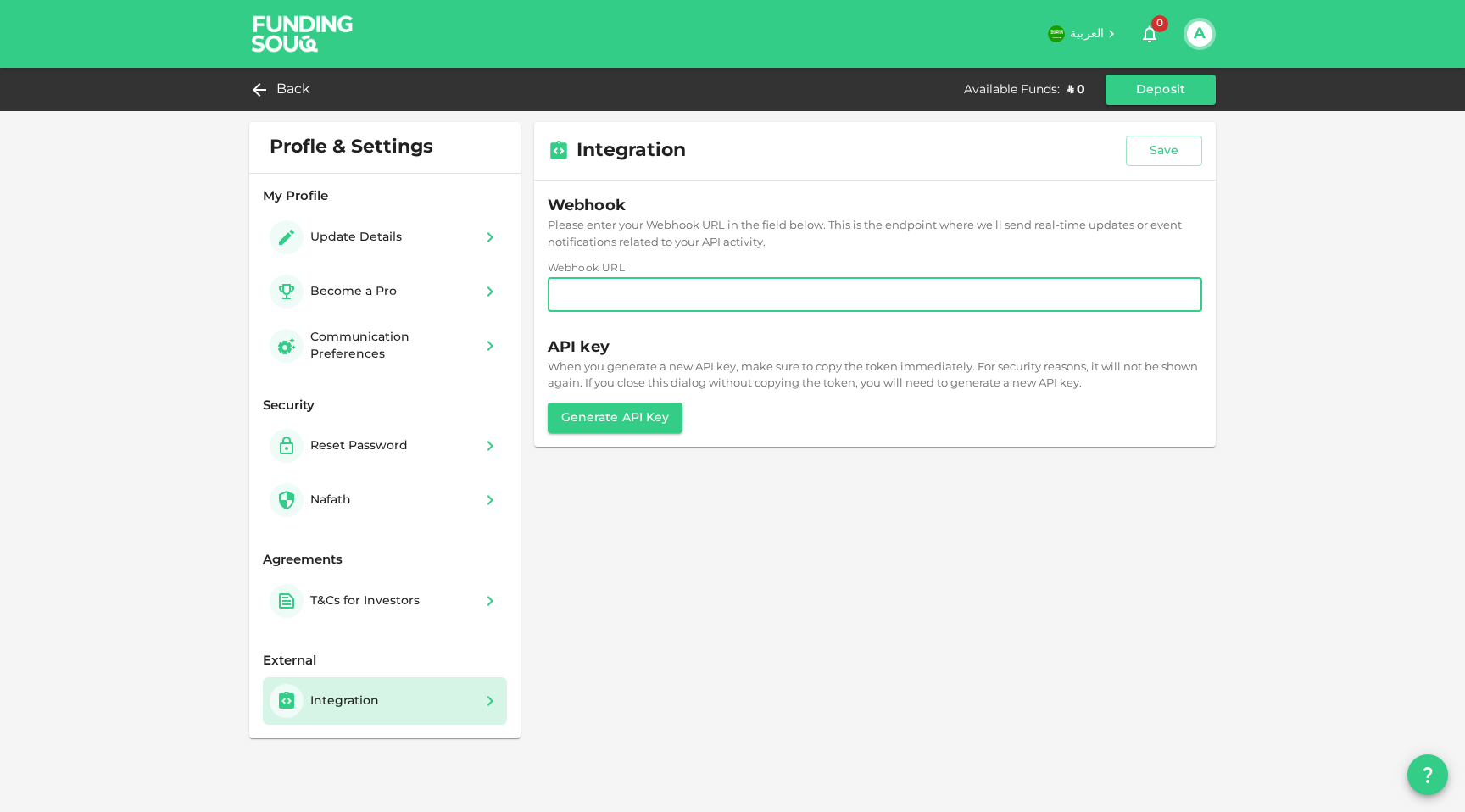
click at [678, 300] on input "Webhook URL" at bounding box center [874, 294] width 654 height 34
paste input "https://capital-api.foodicspay.com/webhooks/funding-souq"
type input "https://capital-api.foodicspay.com/webhooks/funding-souq"
click at [1058, 372] on div "When you generate a new API key, make sure to copy the token immediately. For s…" at bounding box center [874, 375] width 654 height 33
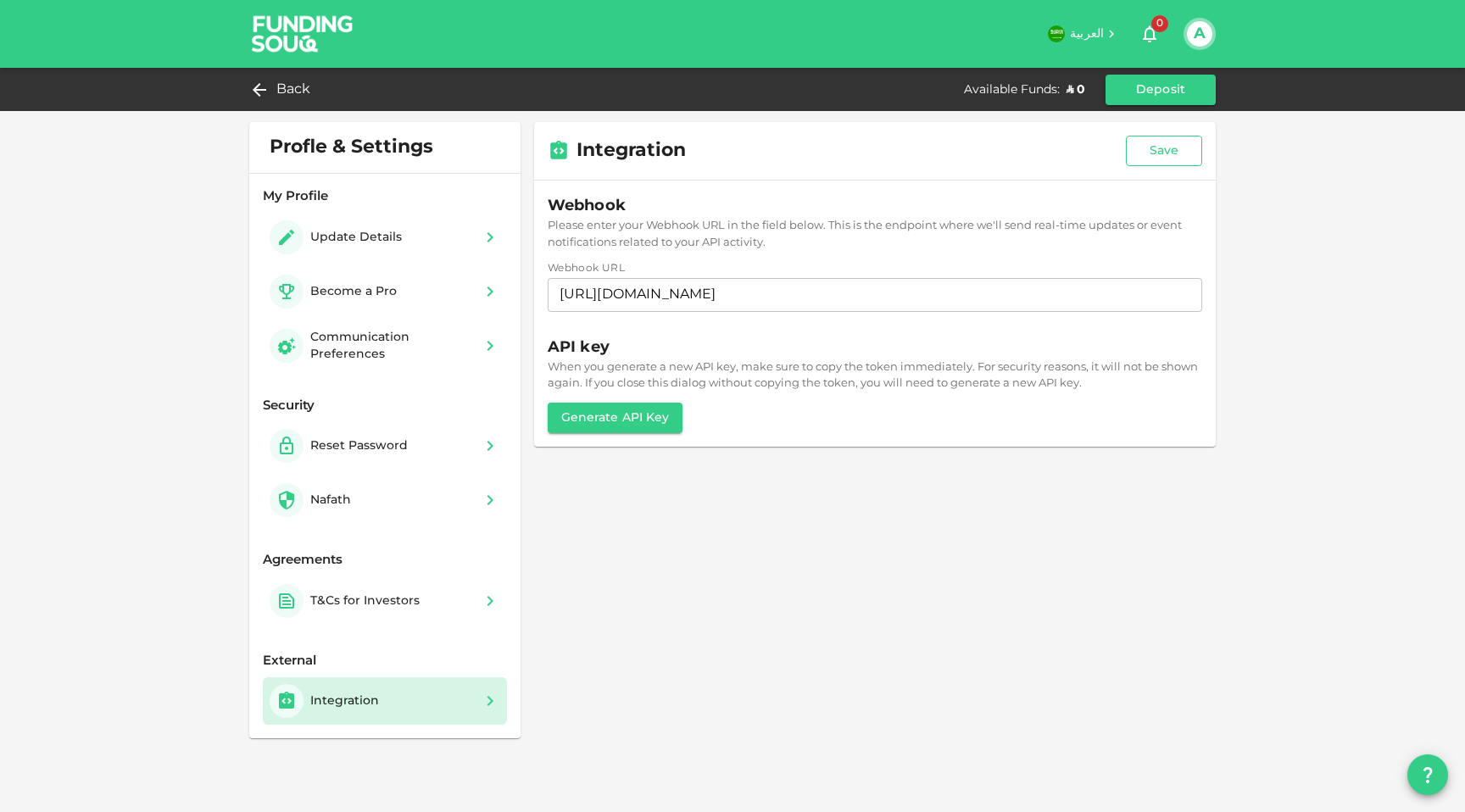
click at [1151, 152] on button "Save" at bounding box center [1163, 150] width 76 height 31
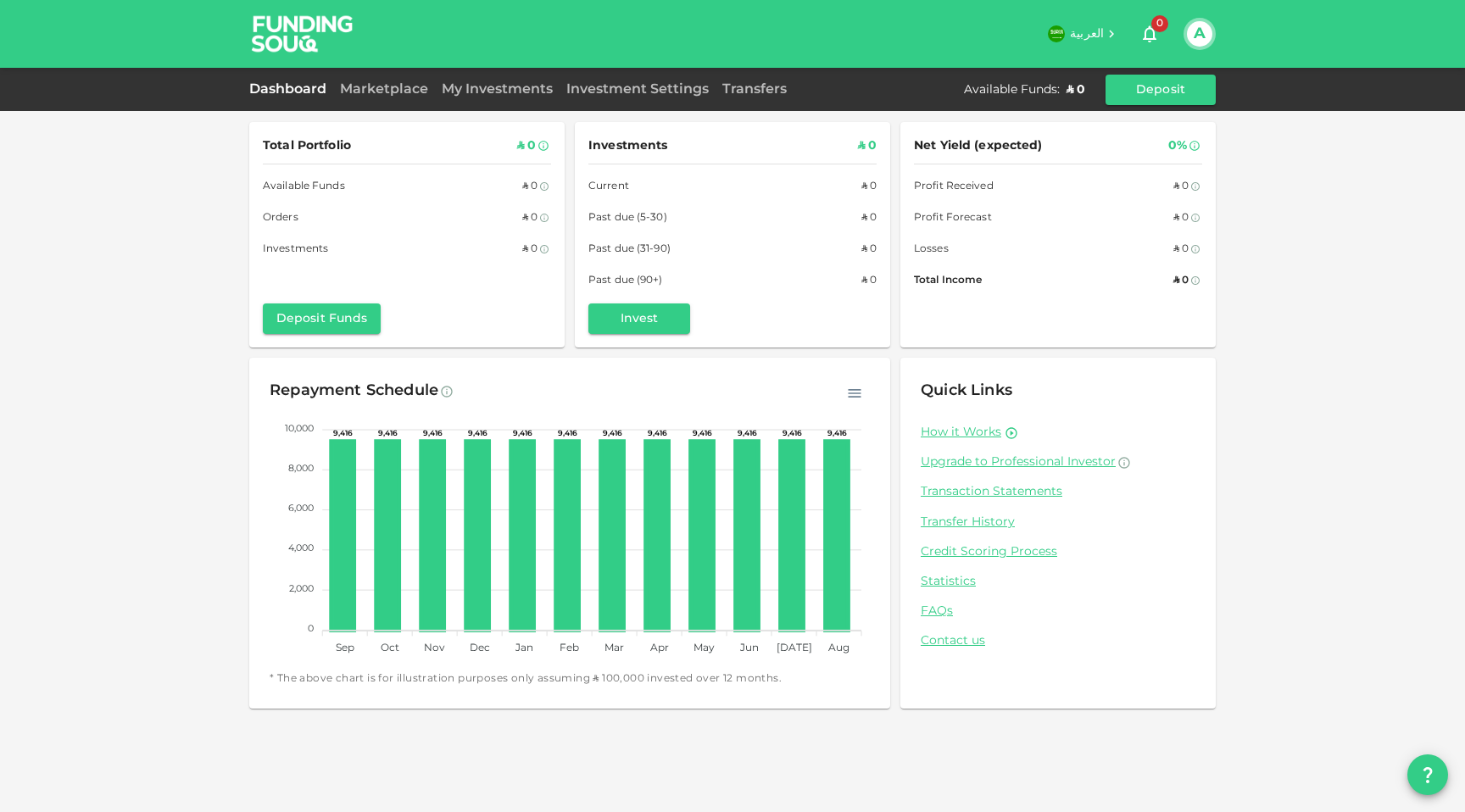
click at [1198, 30] on button "A" at bounding box center [1199, 34] width 26 height 26
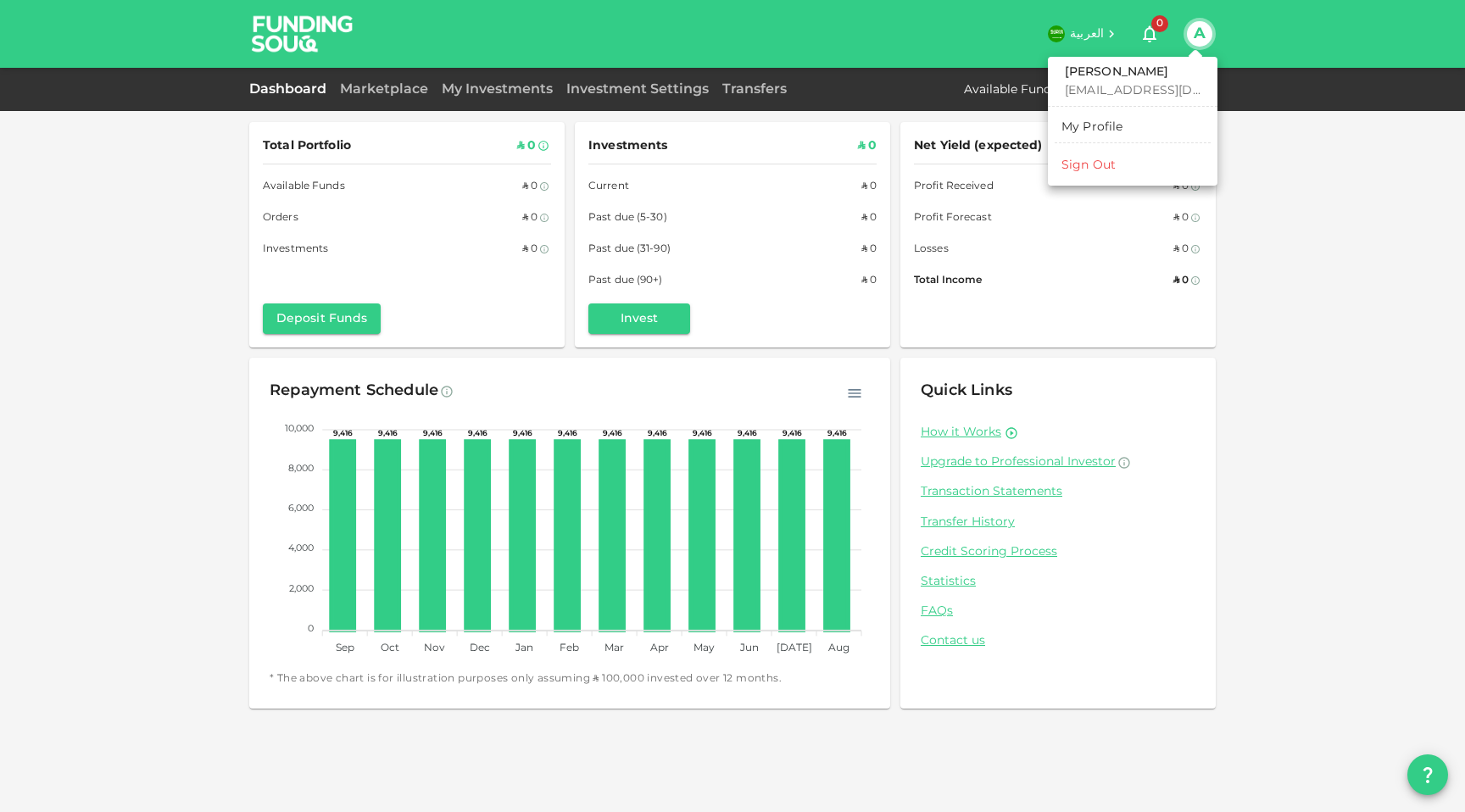
click at [1115, 126] on div "My Profile" at bounding box center [1092, 126] width 62 height 17
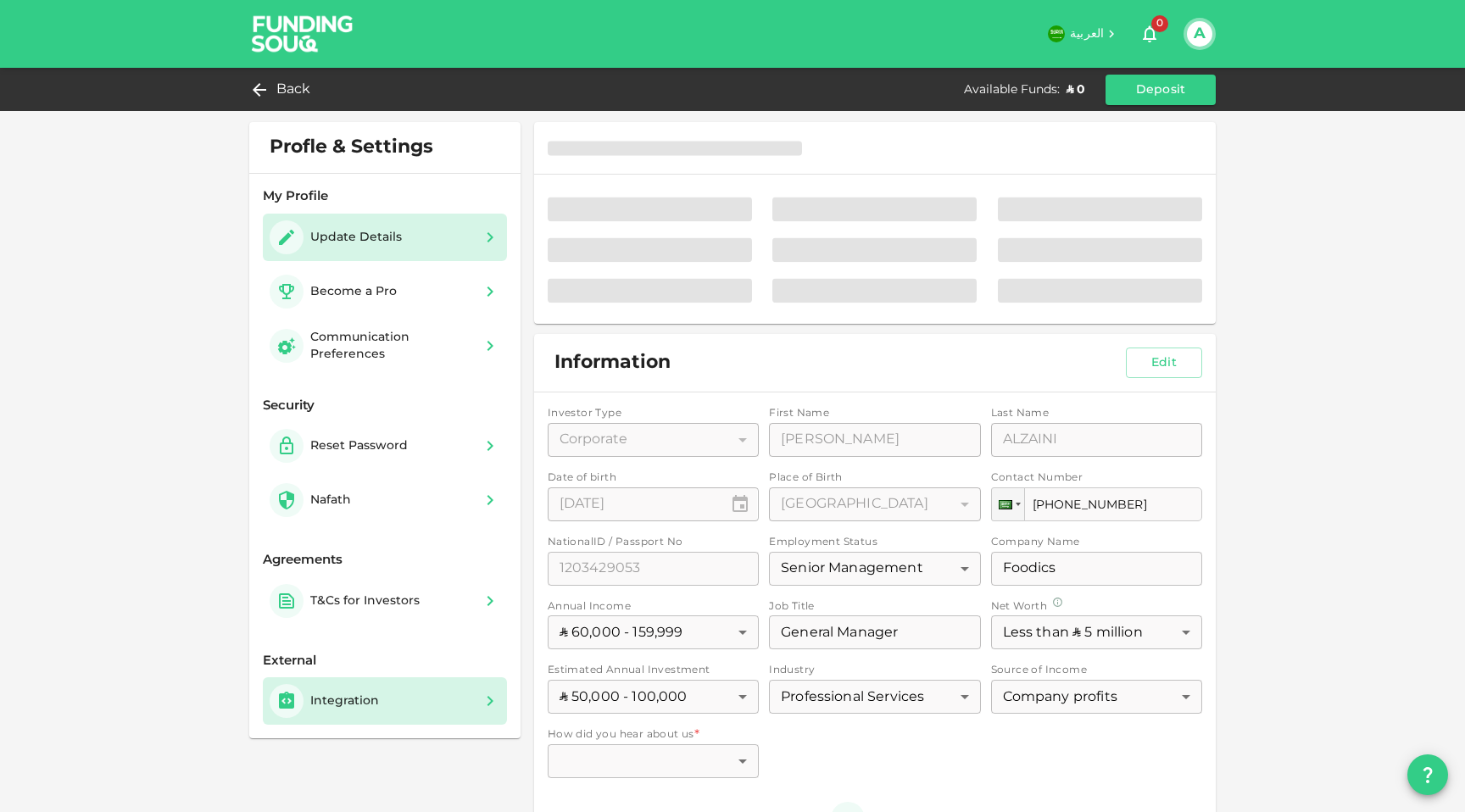
type input "1010486502"
radio input "false"
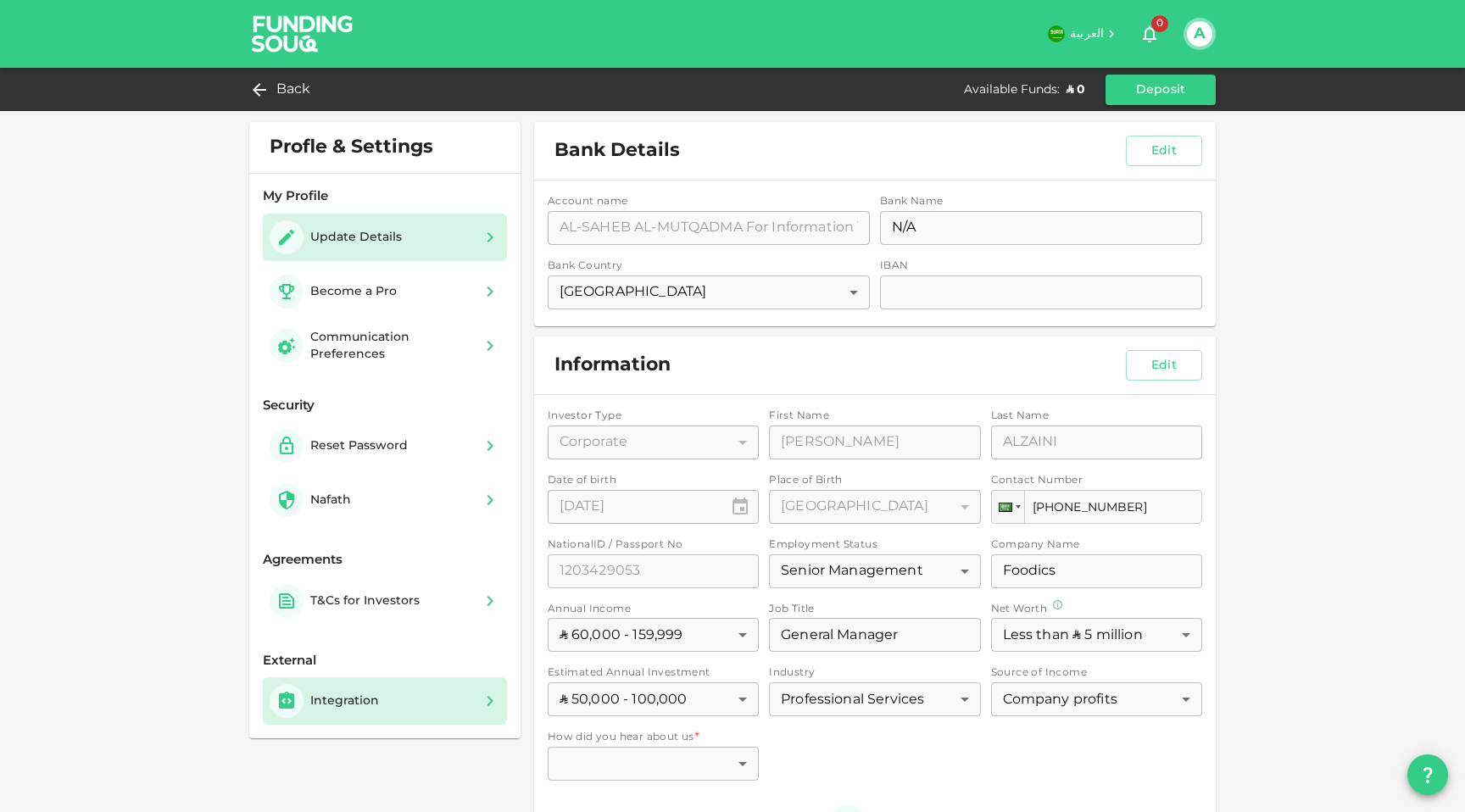
click at [363, 713] on div "Integration" at bounding box center [328, 700] width 117 height 34
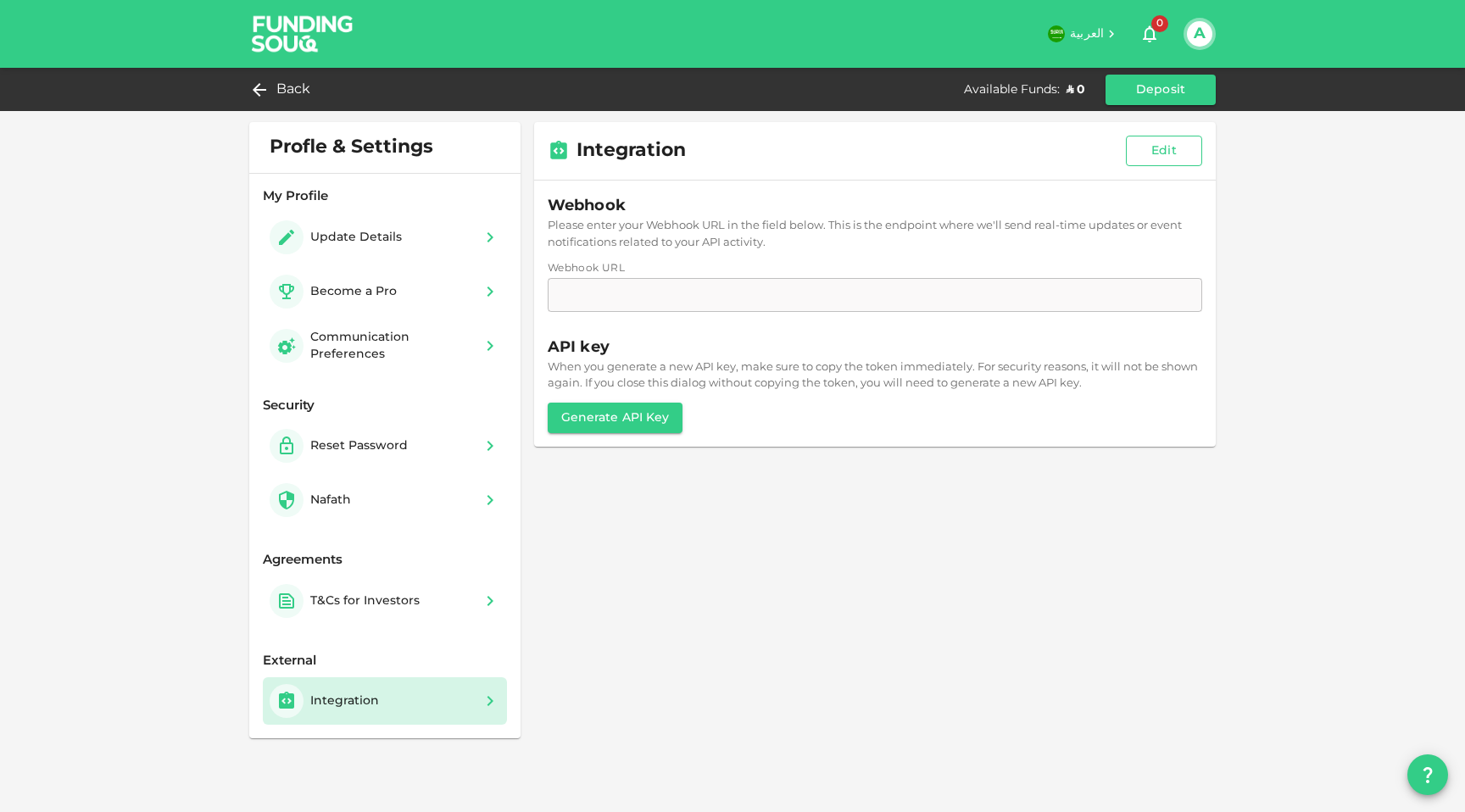
click at [1169, 141] on button "Edit" at bounding box center [1163, 150] width 76 height 31
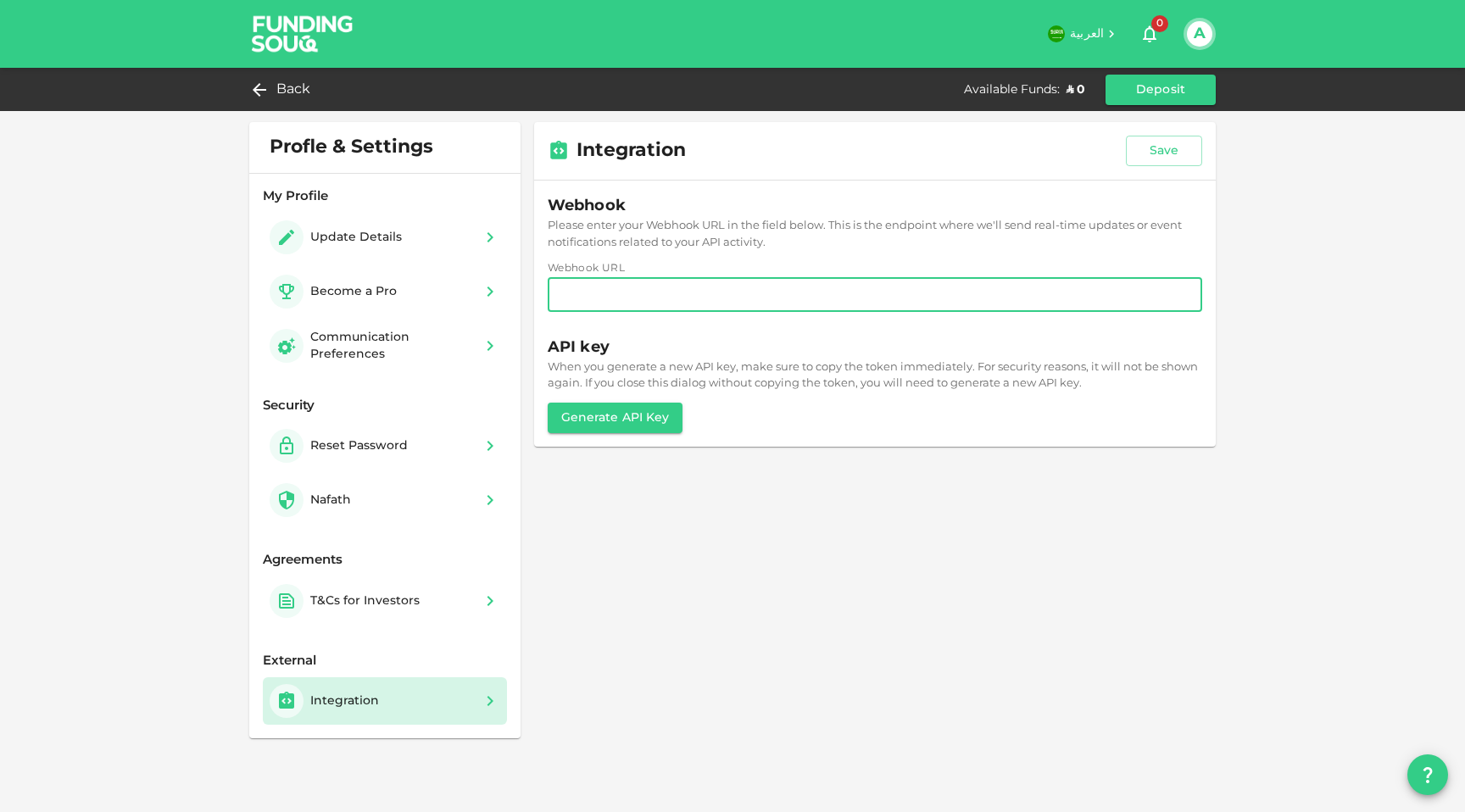
click at [741, 295] on input "Webhook URL" at bounding box center [874, 294] width 654 height 34
paste input "https://capital-api.foodicspay.com/webhooks/funding-souq"
type input "https://capital-api.foodicspay.com/webhooks/funding-souq"
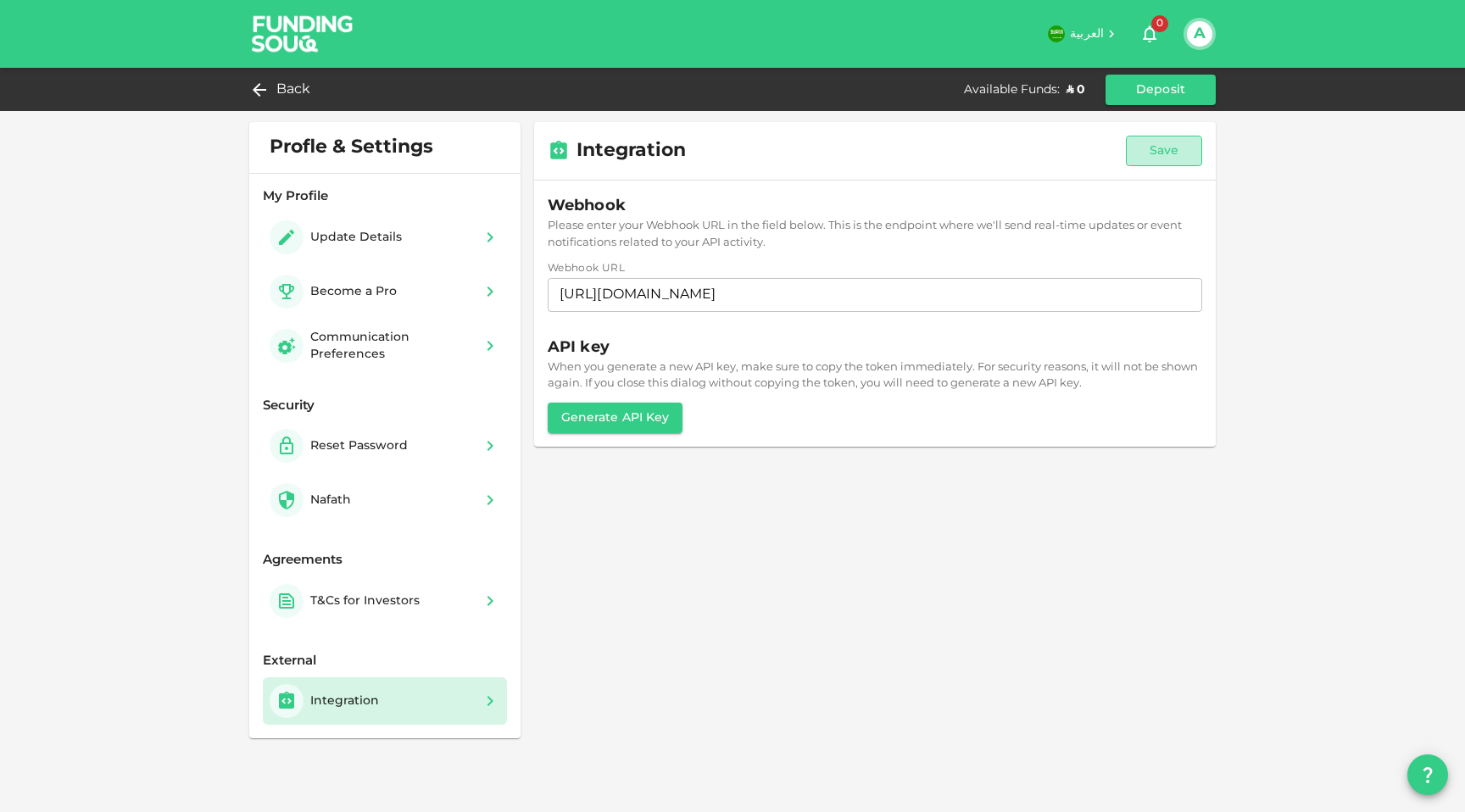
click at [1180, 149] on button "Save" at bounding box center [1163, 150] width 76 height 31
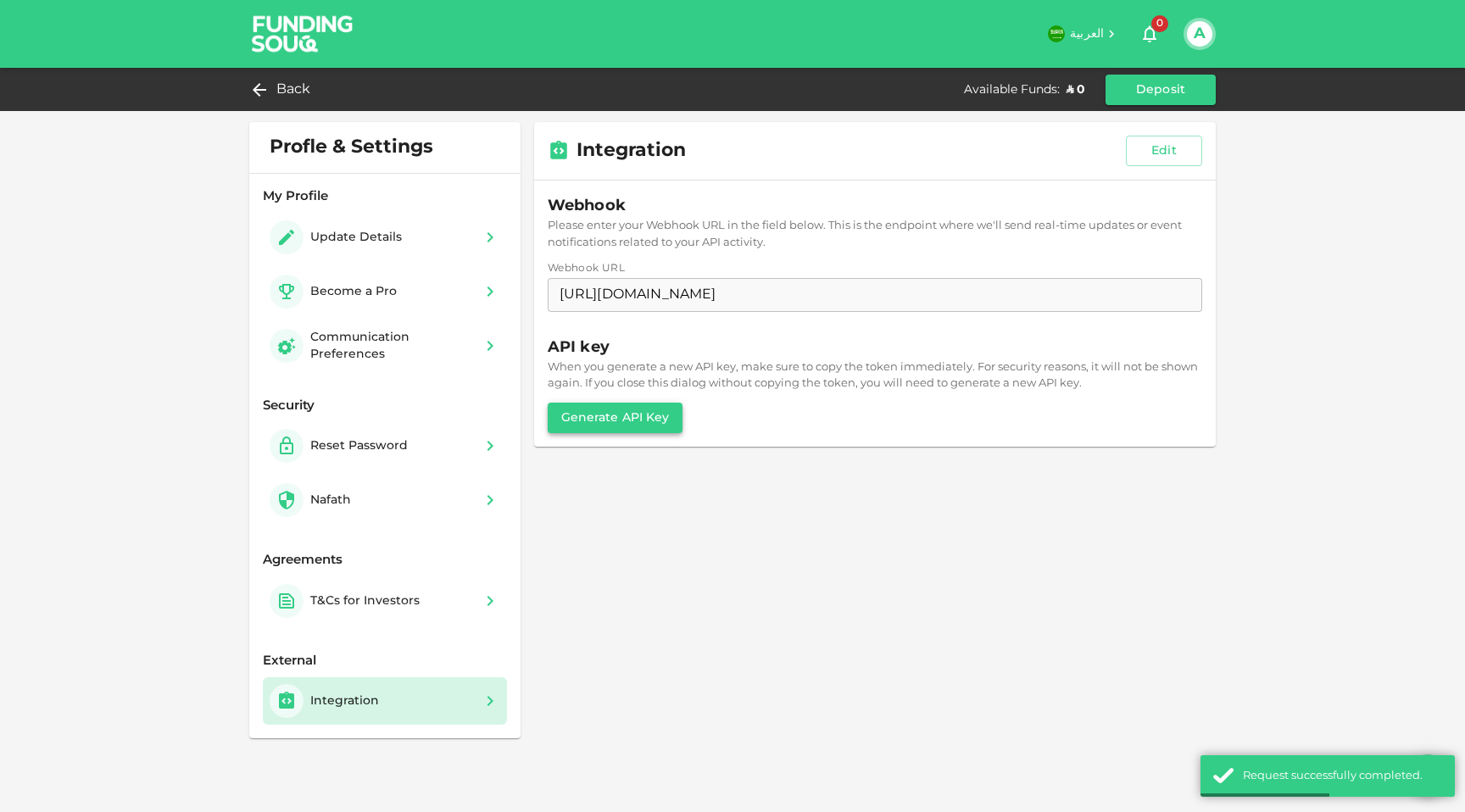
click at [627, 409] on button "Generate API Key" at bounding box center [614, 418] width 135 height 31
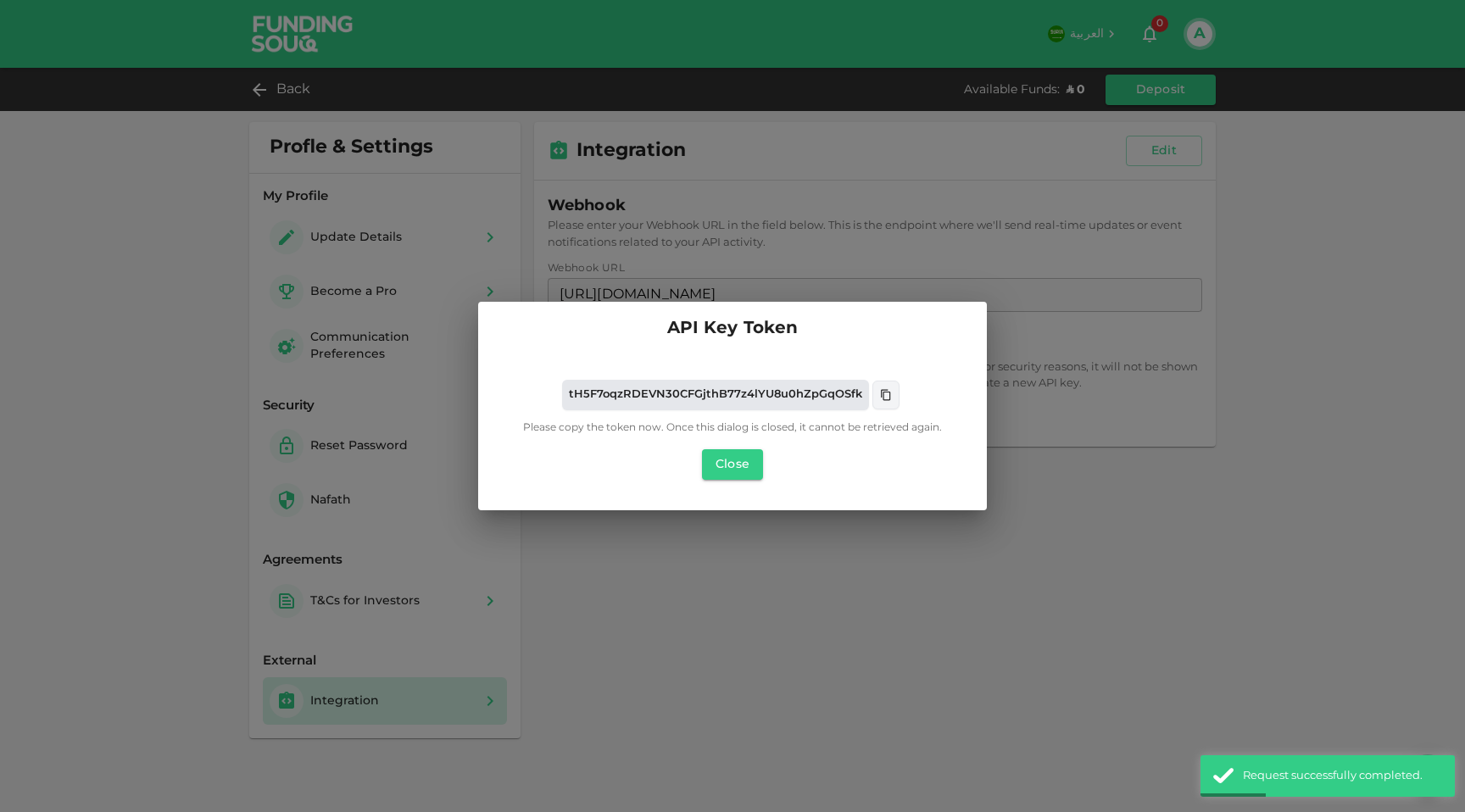
click at [885, 392] on icon at bounding box center [884, 395] width 9 height 11
click at [727, 462] on button "Close" at bounding box center [732, 464] width 61 height 31
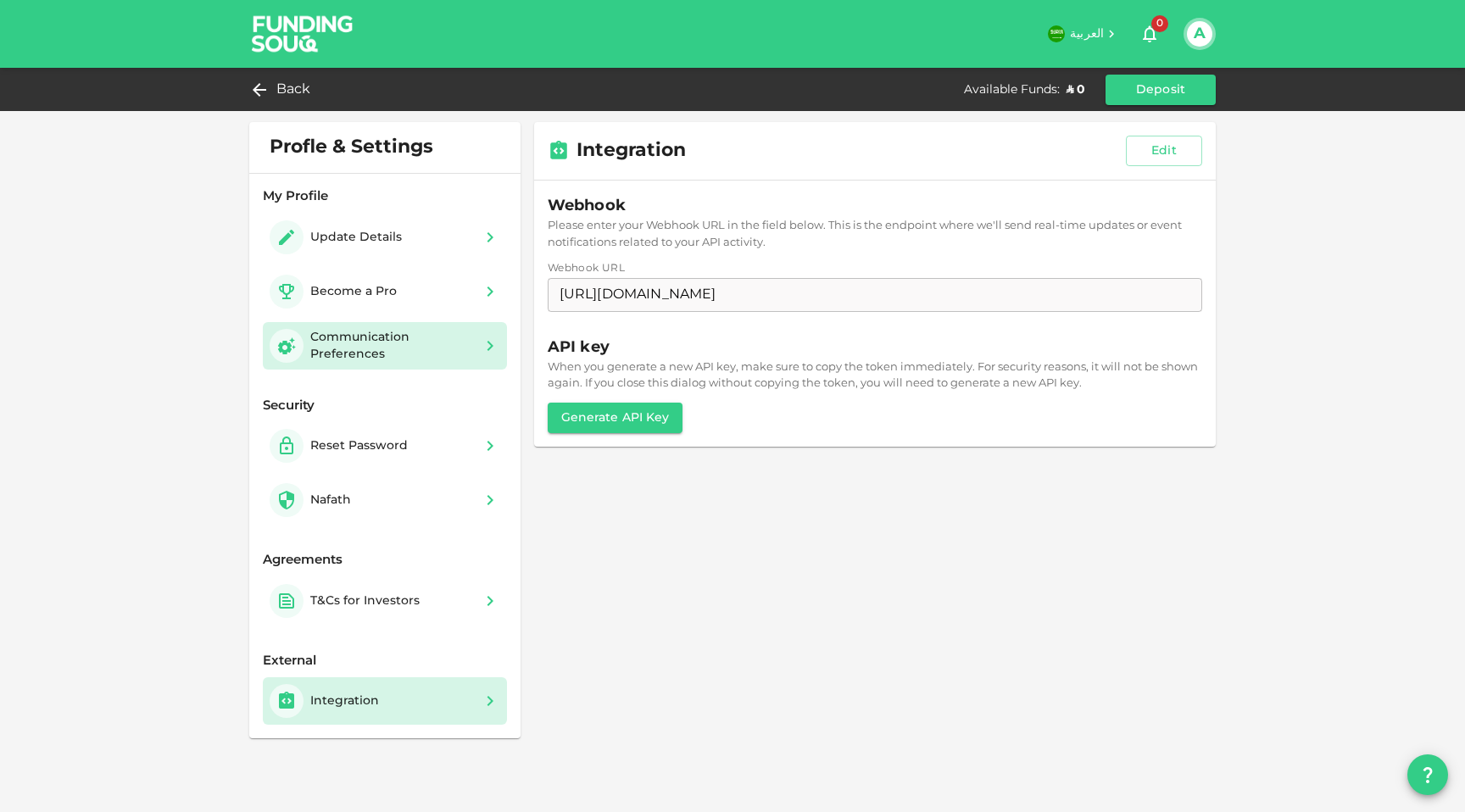
click at [398, 337] on div "Communication Preferences" at bounding box center [391, 346] width 163 height 34
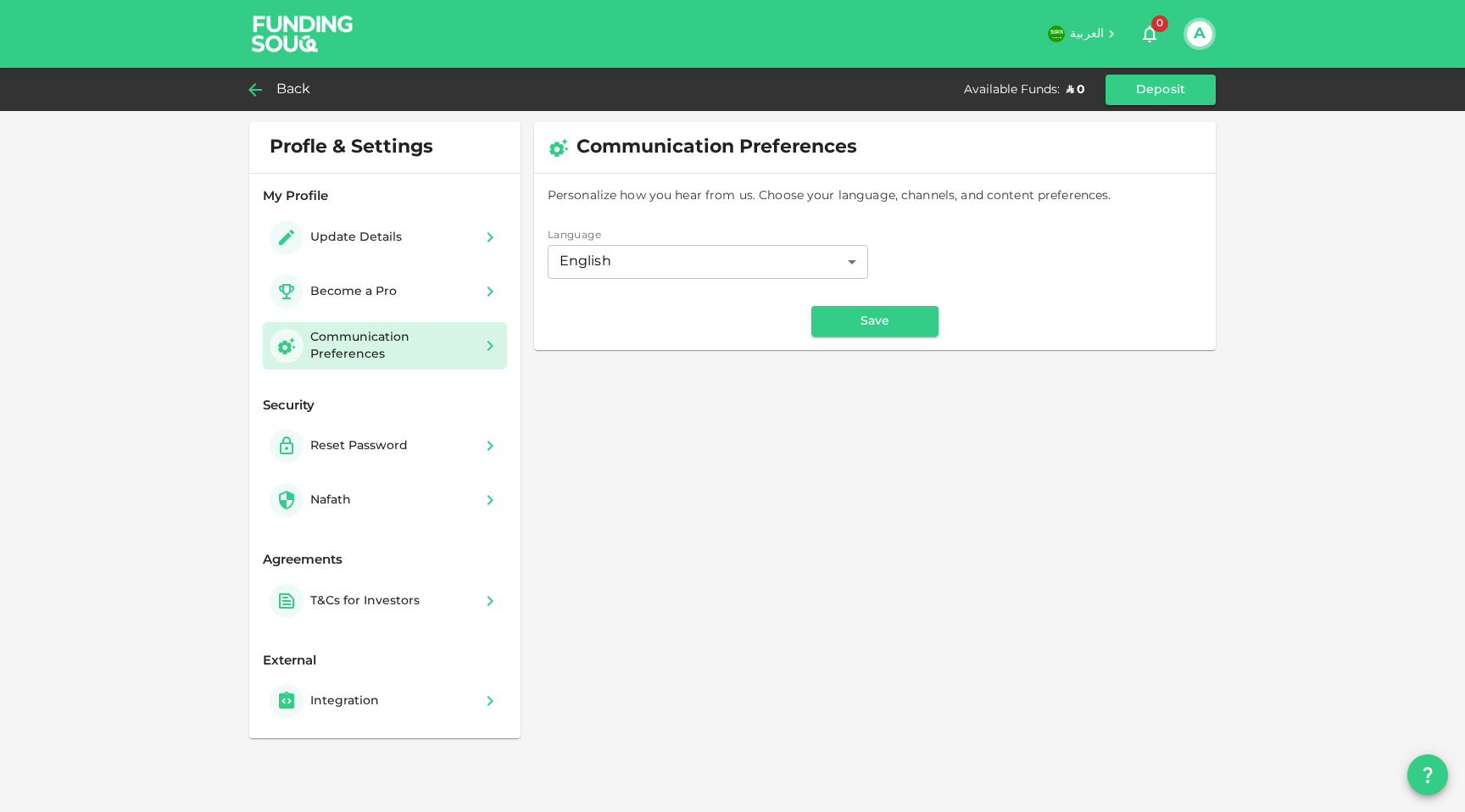
click at [280, 91] on span "Back" at bounding box center [293, 90] width 35 height 24
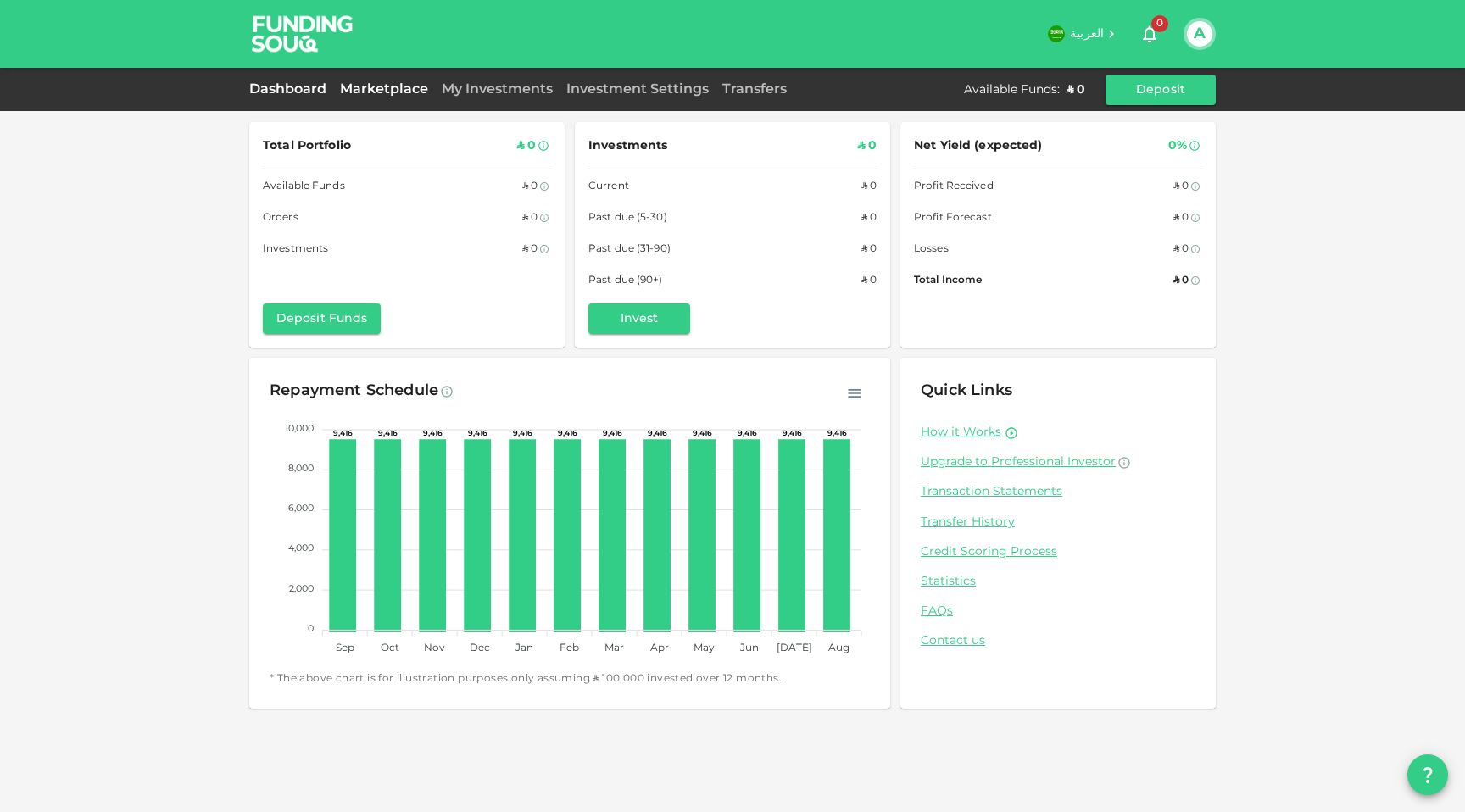
click at [377, 90] on link "Marketplace" at bounding box center [383, 89] width 102 height 13
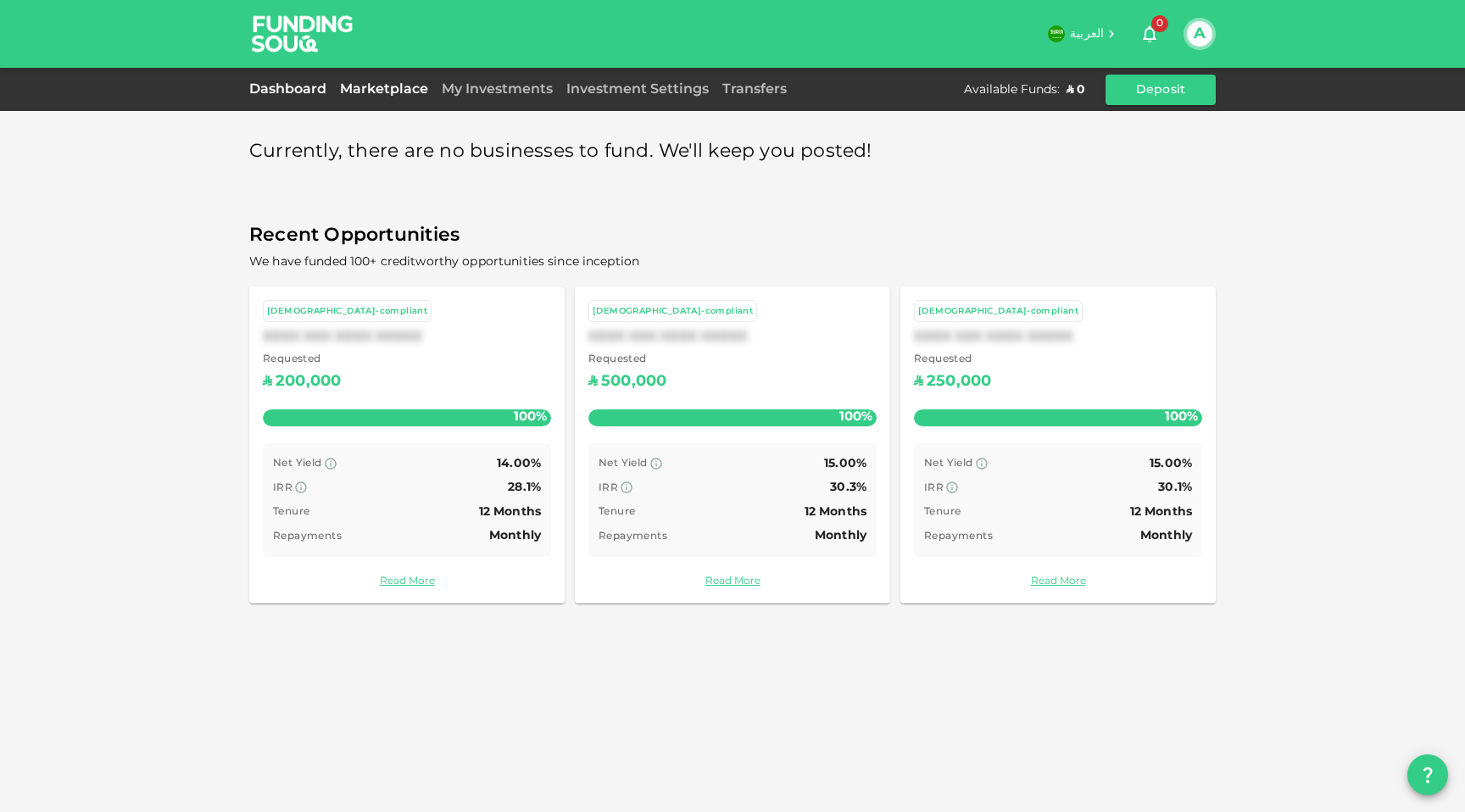
click at [285, 83] on link "Dashboard" at bounding box center [290, 89] width 84 height 13
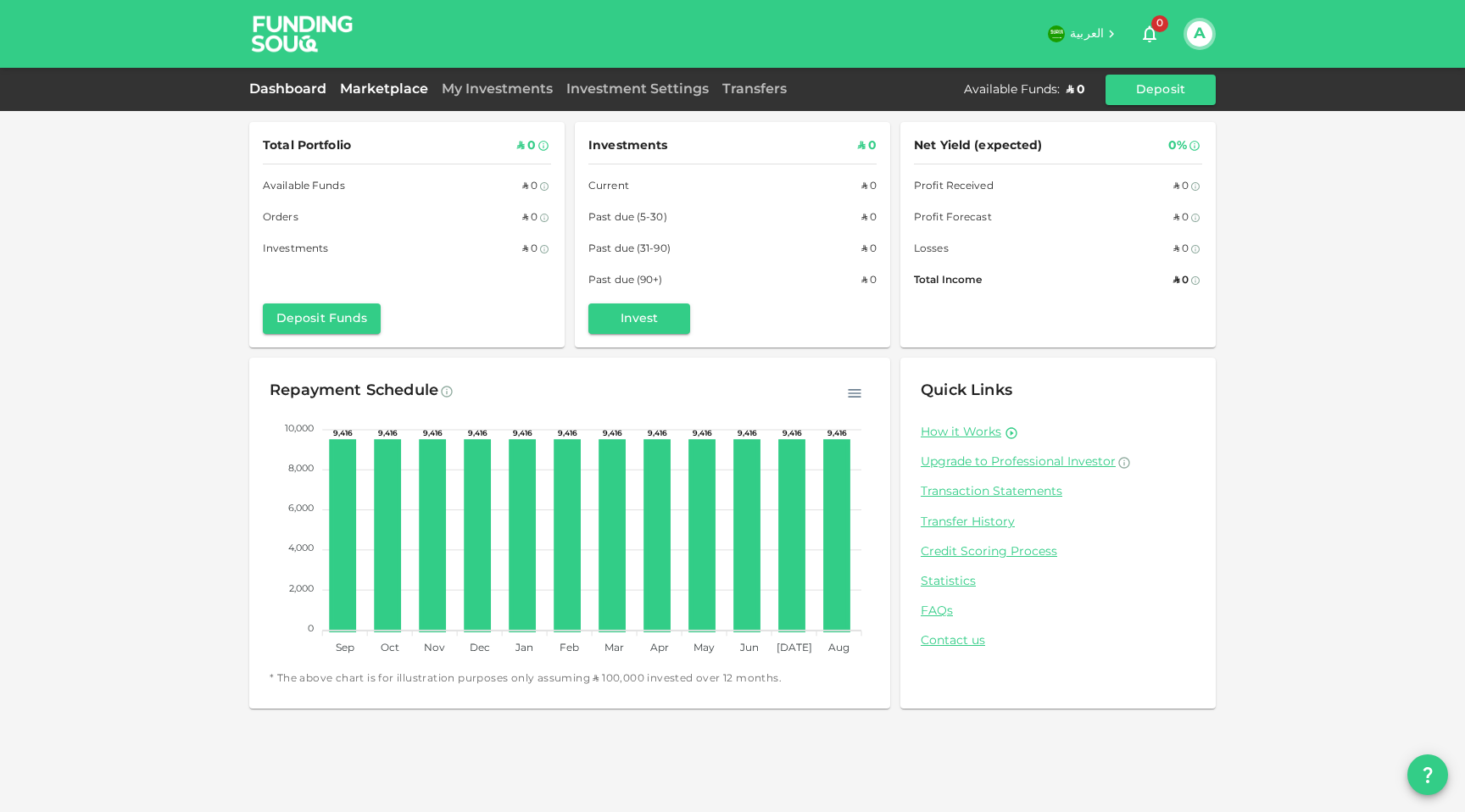
click at [355, 93] on link "Marketplace" at bounding box center [383, 89] width 102 height 13
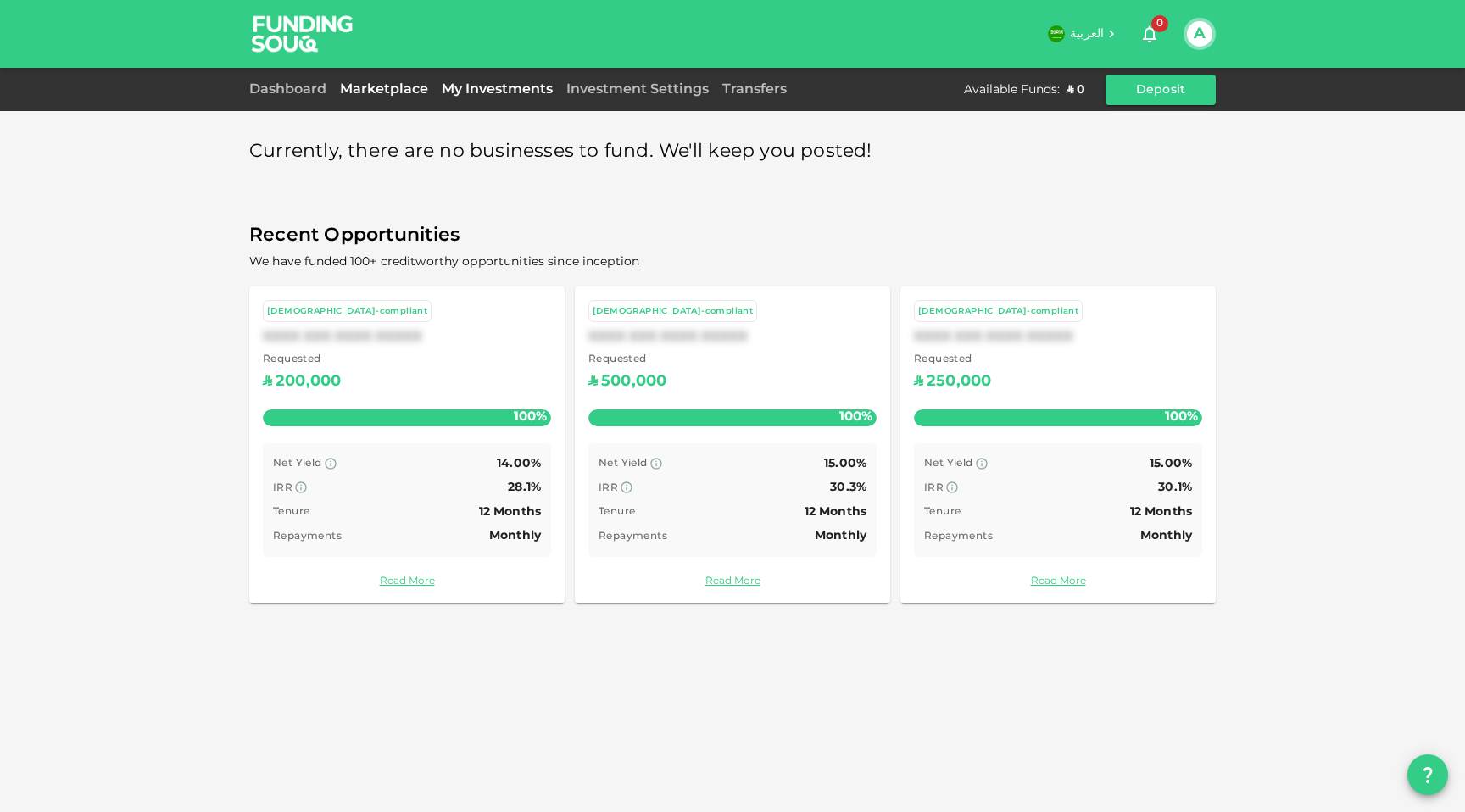
click at [484, 93] on link "My Investments" at bounding box center [497, 89] width 124 height 13
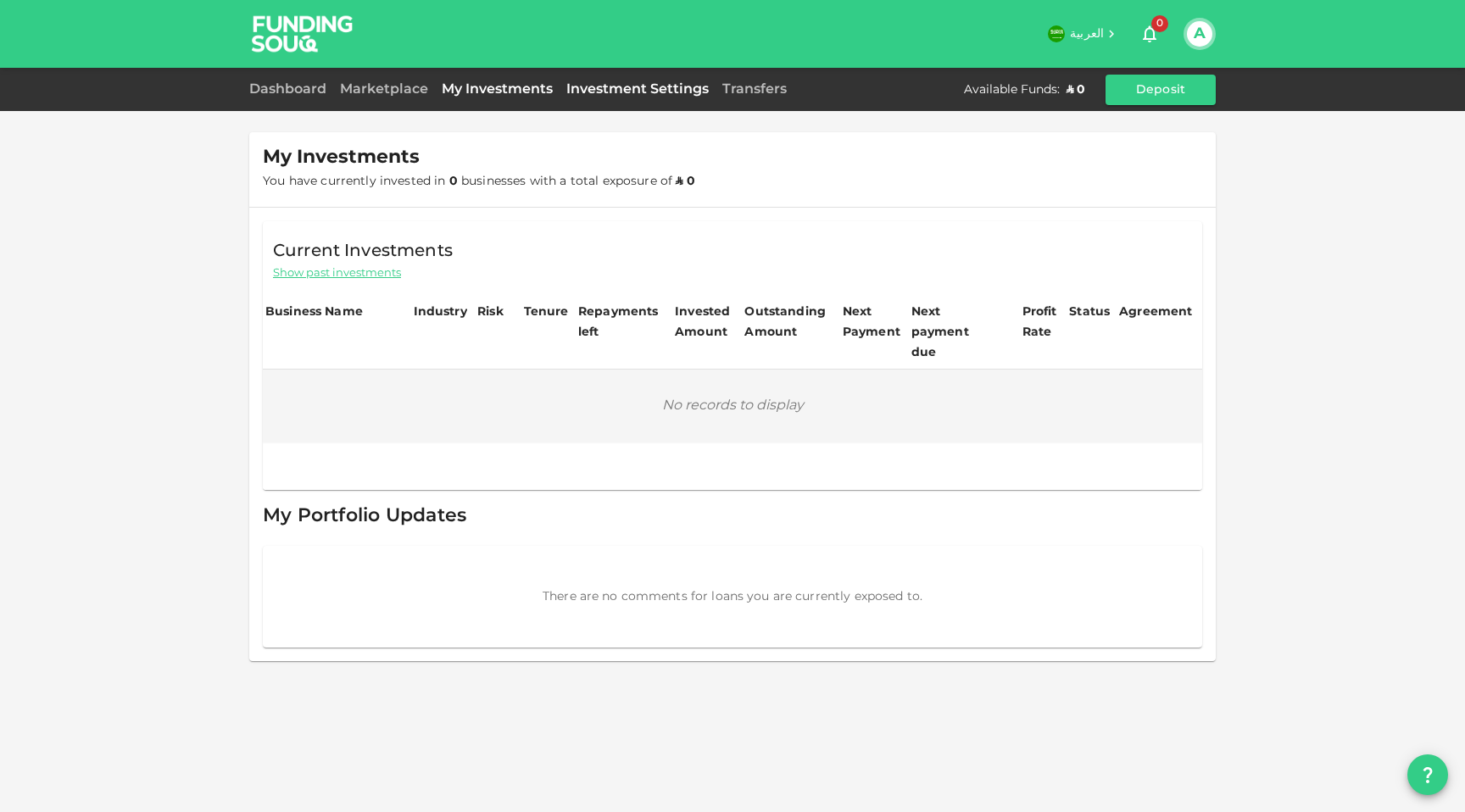
click at [588, 87] on link "Investment Settings" at bounding box center [637, 89] width 156 height 13
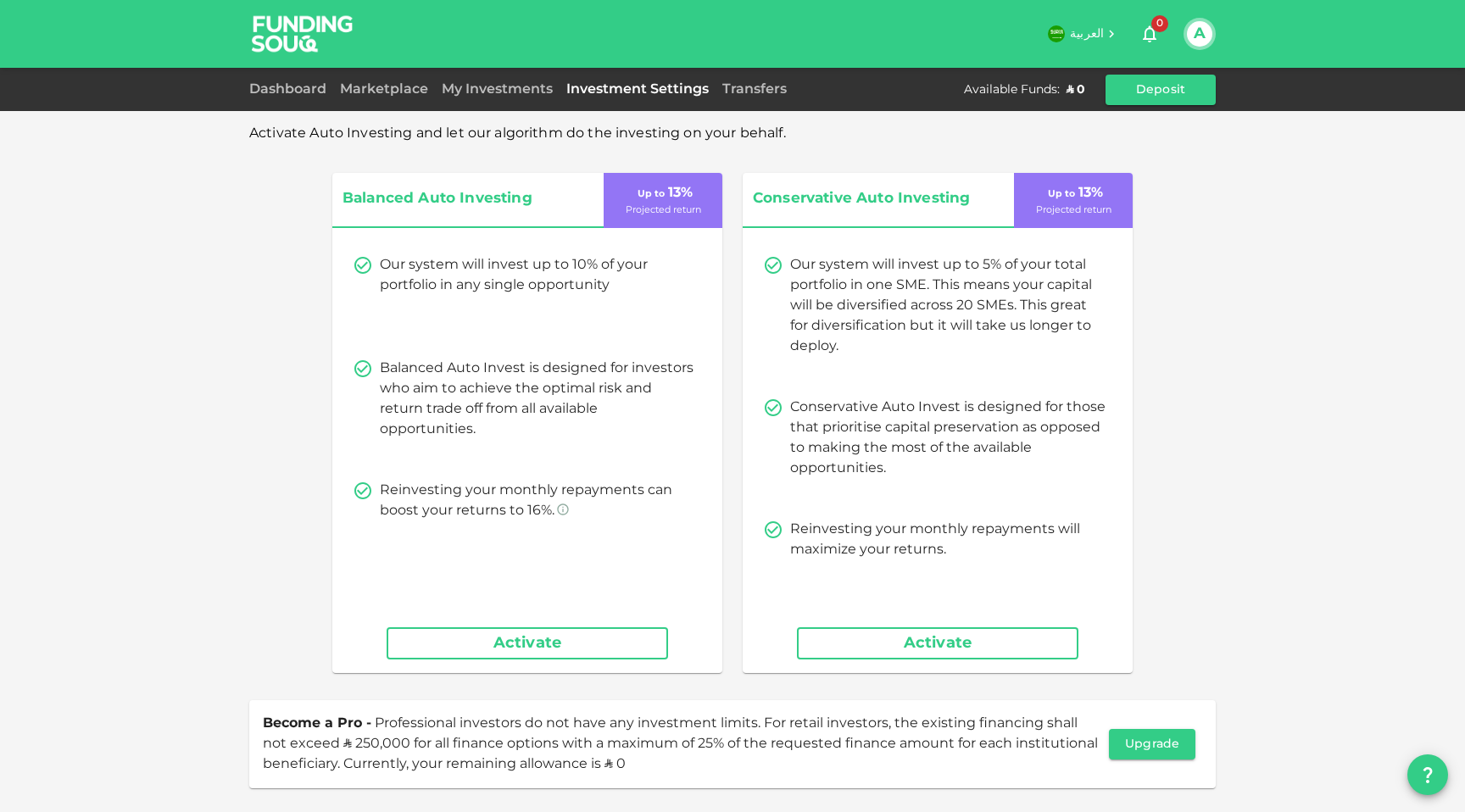
scroll to position [34, 0]
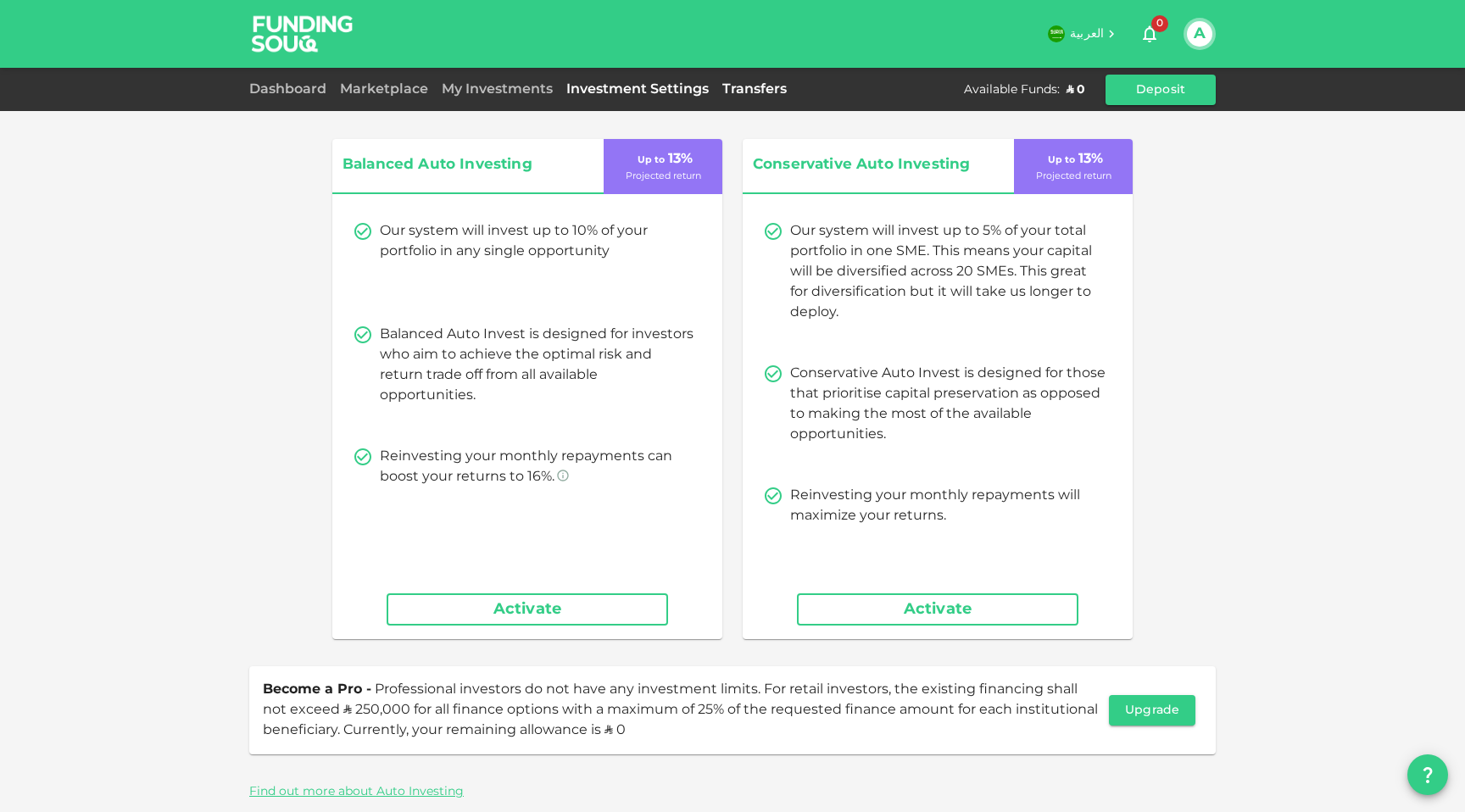
click at [758, 91] on link "Transfers" at bounding box center [754, 89] width 78 height 13
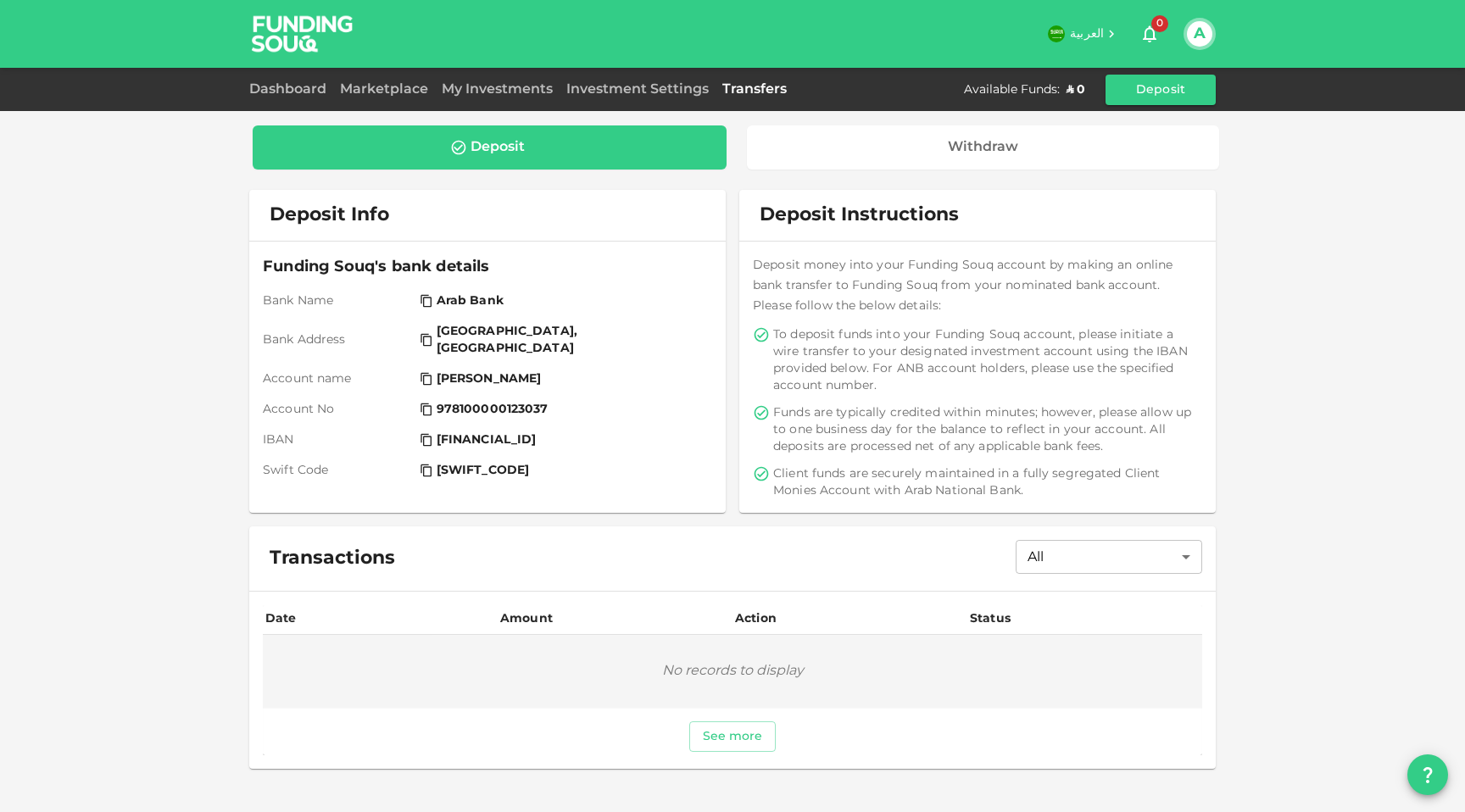
click at [423, 434] on icon at bounding box center [426, 440] width 11 height 13
click at [301, 83] on link "Dashboard" at bounding box center [290, 89] width 84 height 13
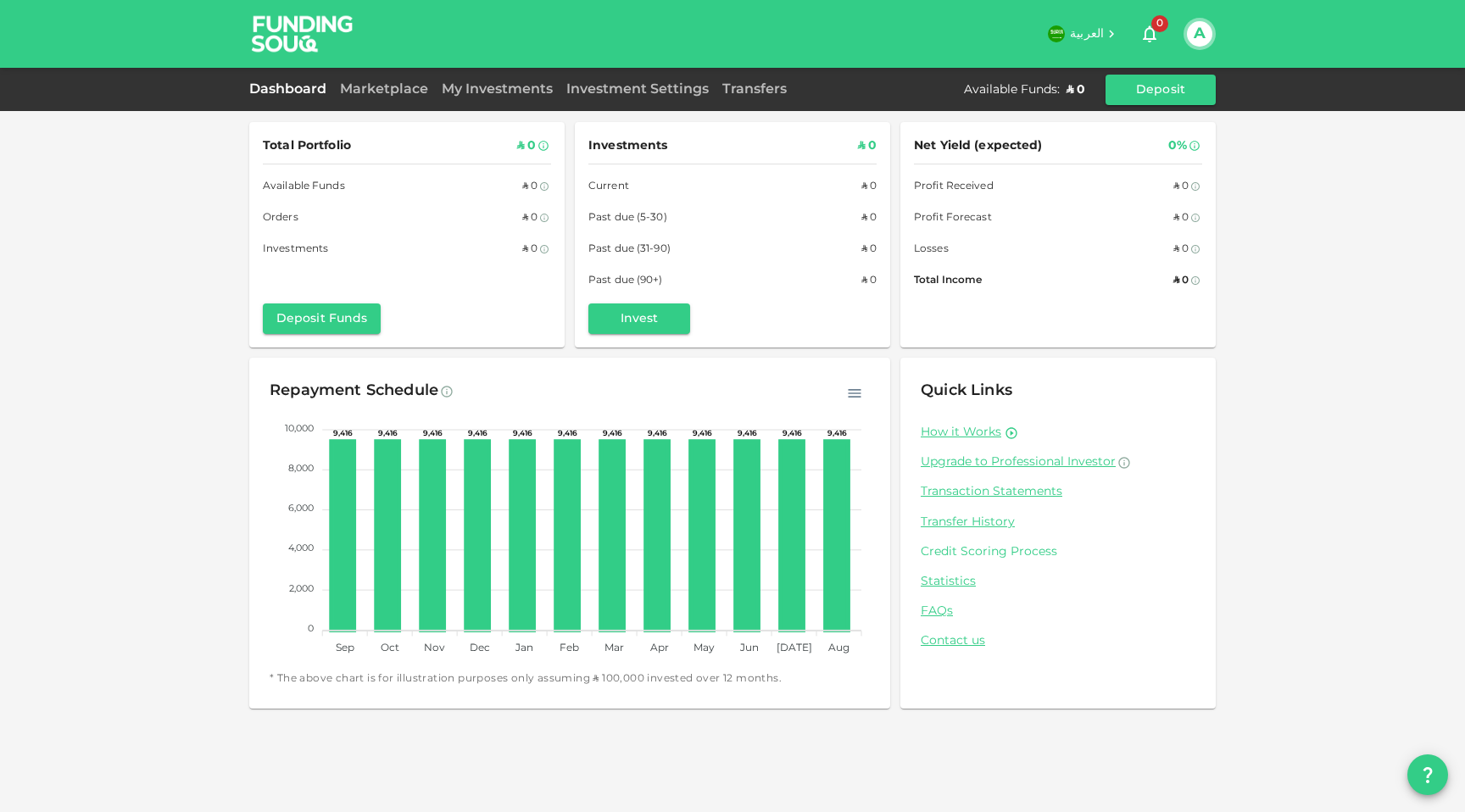
click at [993, 558] on link "Credit Scoring Process" at bounding box center [1058, 552] width 275 height 16
click at [627, 93] on link "Investment Settings" at bounding box center [637, 89] width 156 height 13
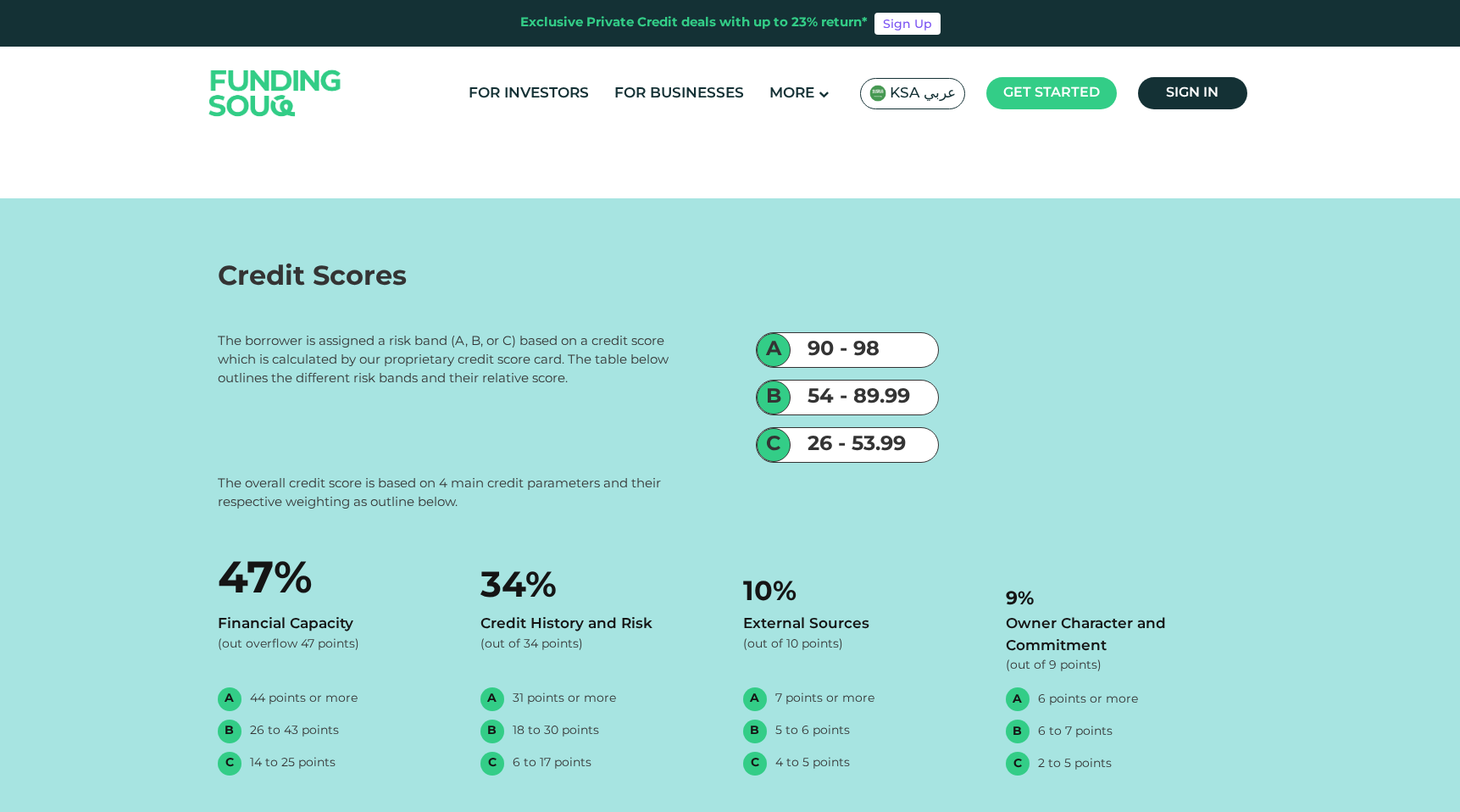
scroll to position [1019, 0]
